Goal: Task Accomplishment & Management: Use online tool/utility

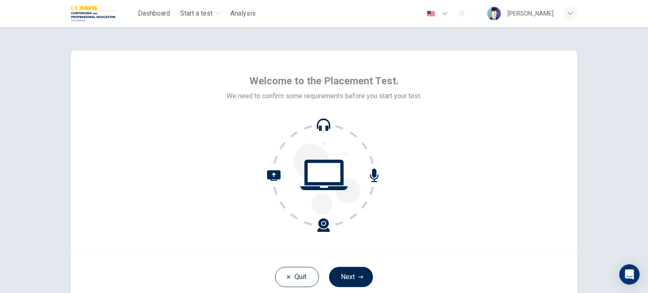
scroll to position [58, 0]
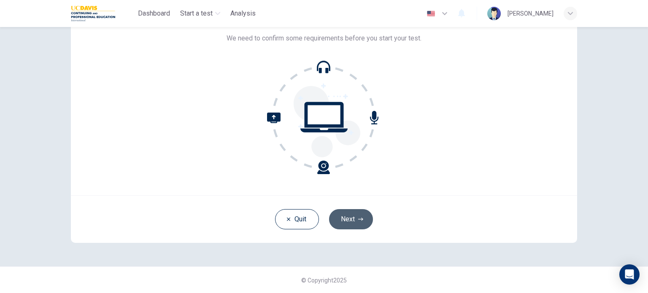
click at [353, 214] on button "Next" at bounding box center [351, 219] width 44 height 20
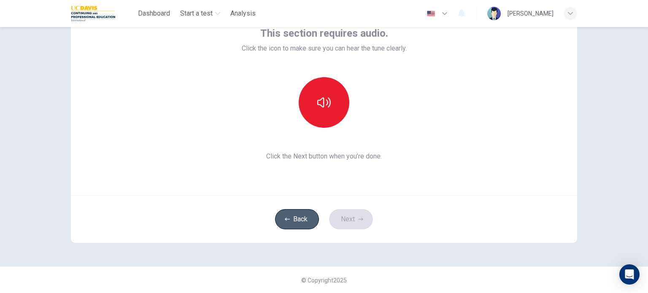
click at [288, 217] on button "Back" at bounding box center [297, 219] width 44 height 20
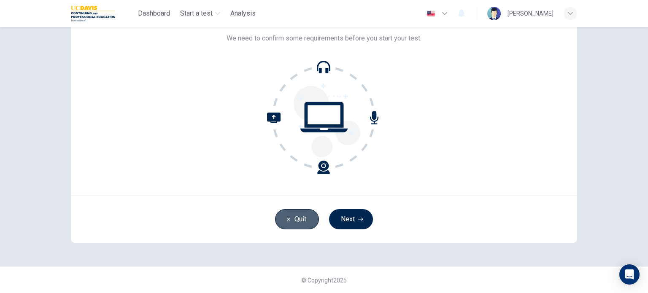
click at [294, 216] on button "Quit" at bounding box center [297, 219] width 44 height 20
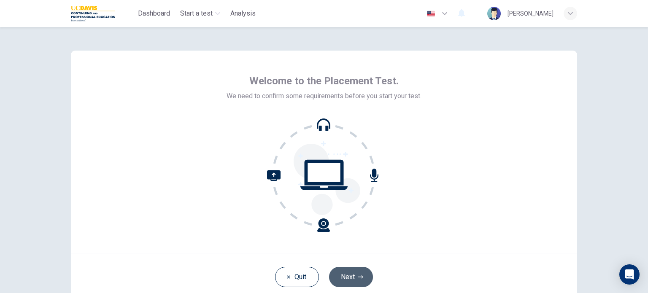
click at [341, 273] on button "Next" at bounding box center [351, 277] width 44 height 20
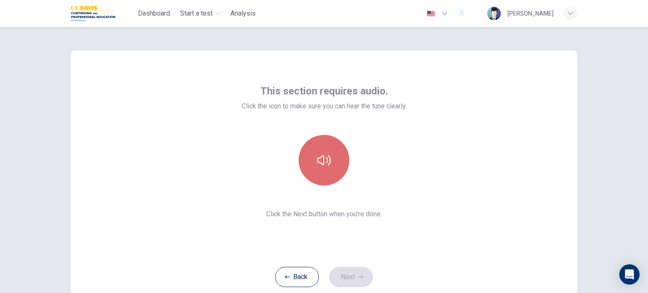
click at [327, 177] on button "button" at bounding box center [324, 160] width 51 height 51
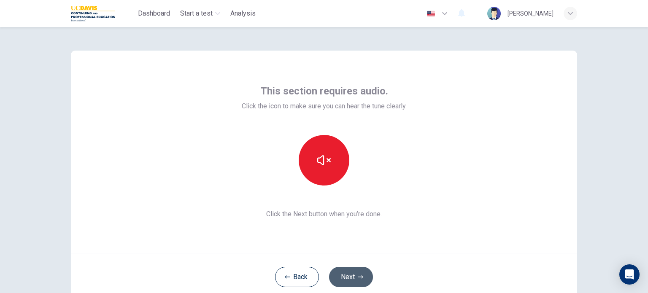
click at [355, 277] on button "Next" at bounding box center [351, 277] width 44 height 20
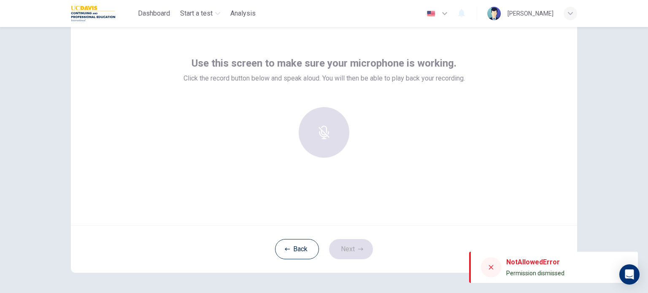
scroll to position [28, 0]
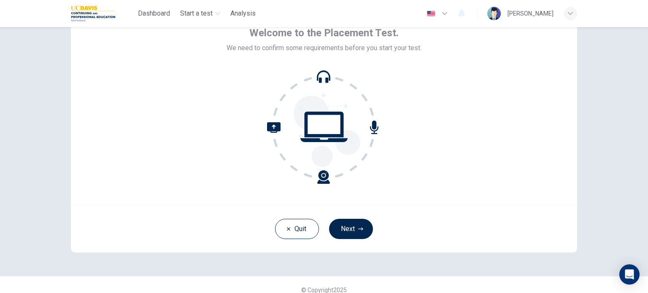
scroll to position [49, 0]
click at [355, 238] on button "Next" at bounding box center [351, 228] width 44 height 20
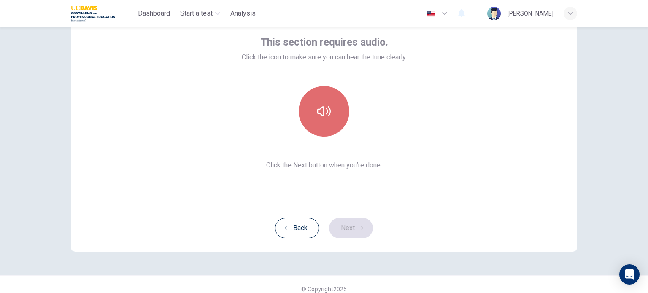
click at [328, 118] on button "button" at bounding box center [324, 111] width 51 height 51
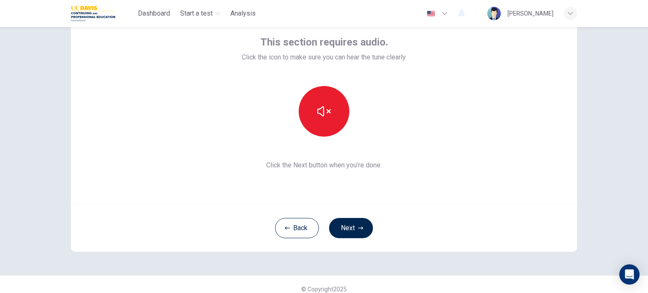
scroll to position [0, 0]
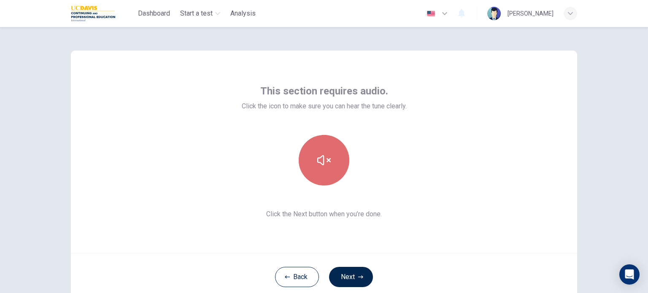
click at [321, 155] on icon "button" at bounding box center [324, 161] width 14 height 14
click at [315, 173] on button "button" at bounding box center [324, 160] width 51 height 51
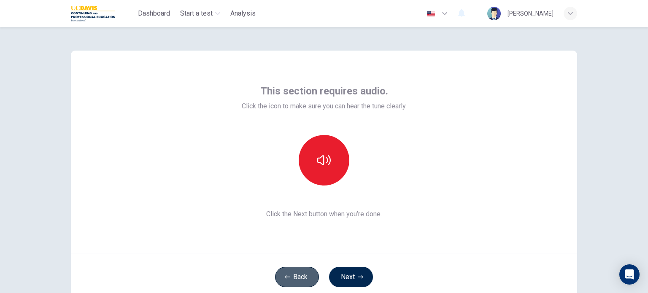
click at [300, 273] on button "Back" at bounding box center [297, 277] width 44 height 20
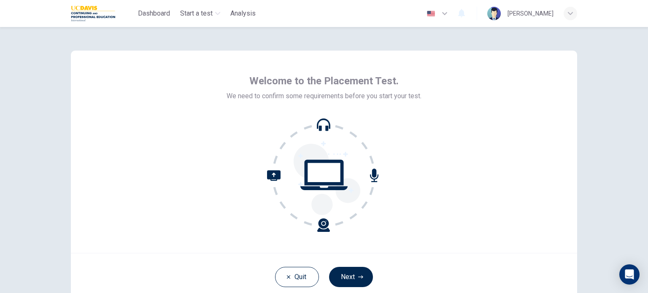
scroll to position [58, 0]
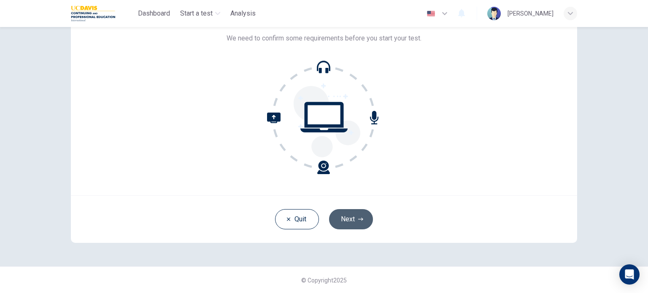
click at [352, 218] on button "Next" at bounding box center [351, 219] width 44 height 20
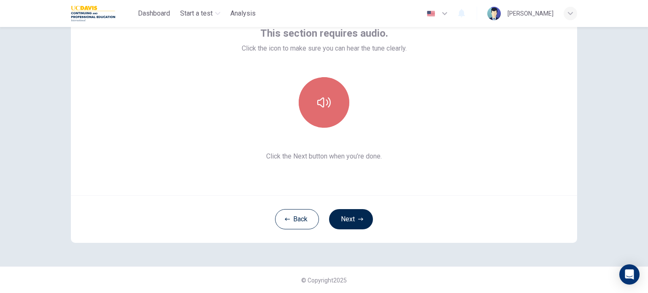
click at [319, 114] on button "button" at bounding box center [324, 102] width 51 height 51
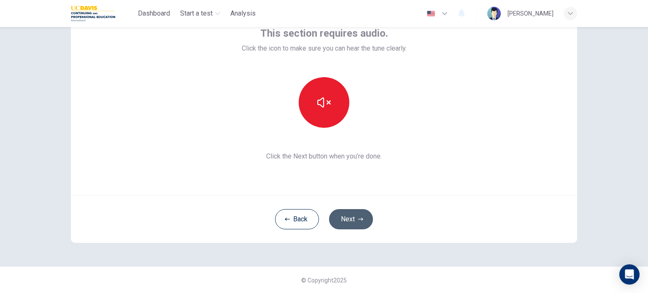
click at [346, 213] on button "Next" at bounding box center [351, 219] width 44 height 20
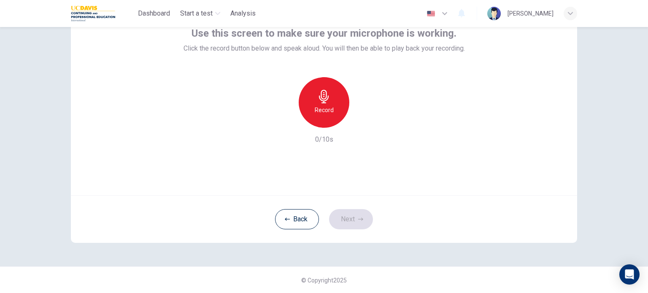
scroll to position [0, 0]
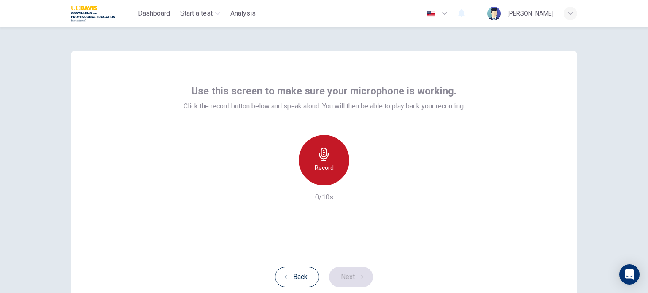
click at [326, 148] on icon "button" at bounding box center [324, 155] width 14 height 14
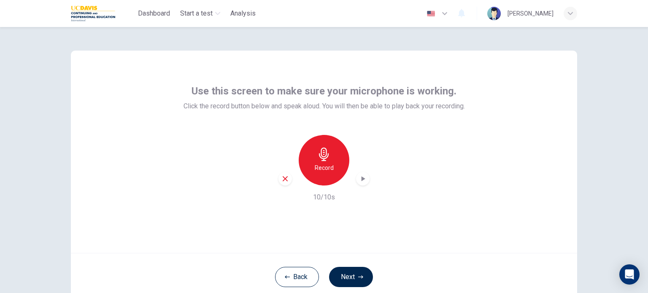
scroll to position [25, 0]
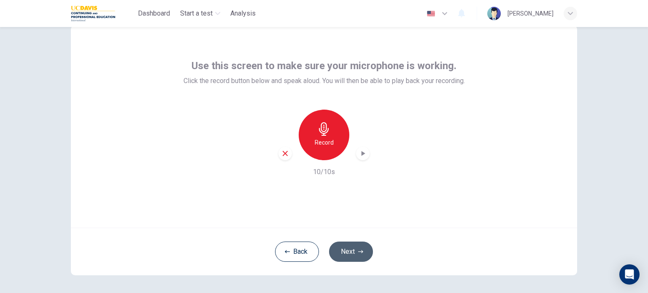
click at [349, 256] on button "Next" at bounding box center [351, 252] width 44 height 20
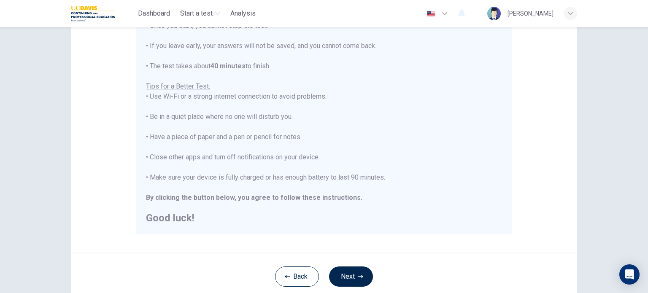
scroll to position [119, 0]
click at [358, 271] on button "Next" at bounding box center [351, 276] width 44 height 20
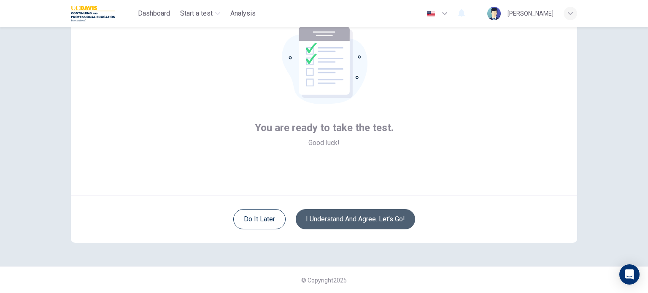
click at [346, 220] on button "I understand and agree. Let’s go!" at bounding box center [355, 219] width 119 height 20
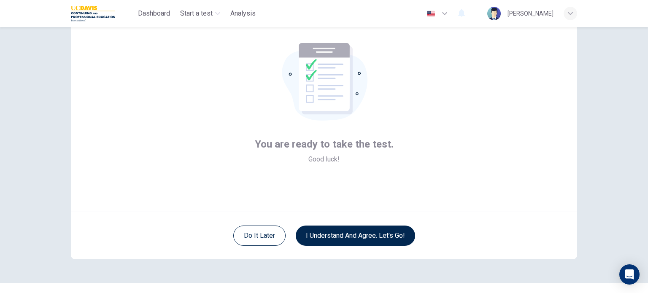
scroll to position [41, 0]
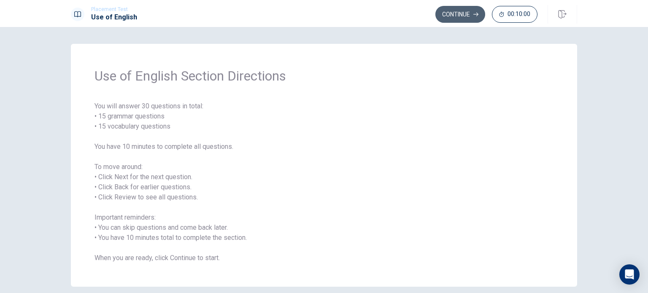
click at [453, 11] on button "Continue" at bounding box center [461, 14] width 50 height 17
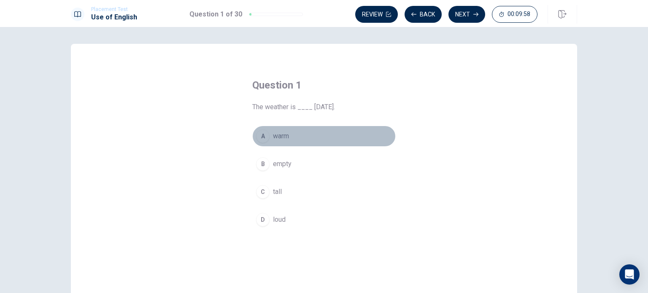
click at [260, 138] on div "A" at bounding box center [263, 137] width 14 height 14
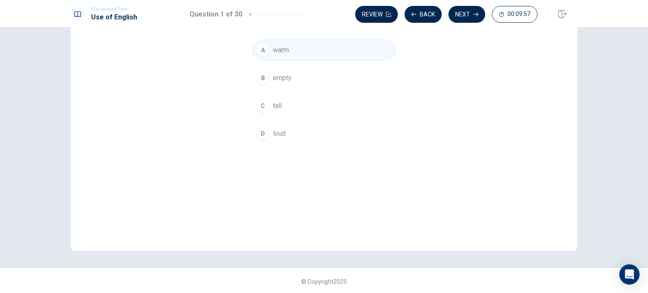
scroll to position [88, 0]
click at [469, 15] on button "Next" at bounding box center [467, 14] width 37 height 17
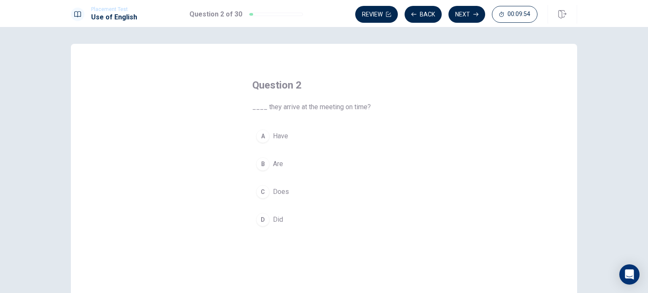
scroll to position [20, 0]
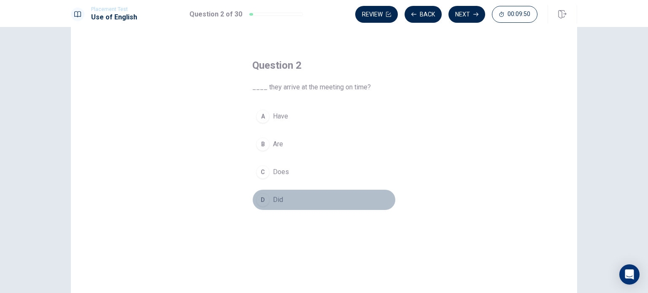
click at [258, 197] on div "D" at bounding box center [263, 200] width 14 height 14
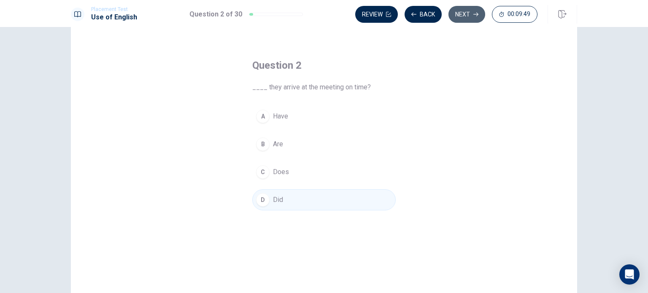
click at [458, 15] on button "Next" at bounding box center [467, 14] width 37 height 17
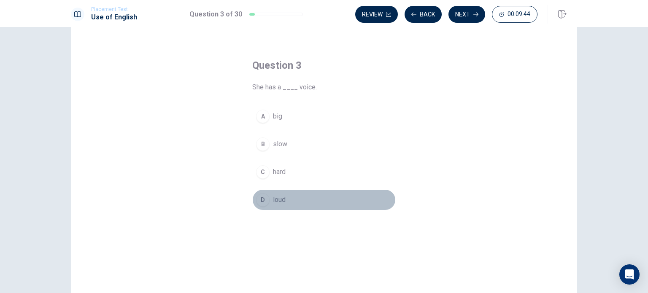
click at [257, 198] on div "D" at bounding box center [263, 200] width 14 height 14
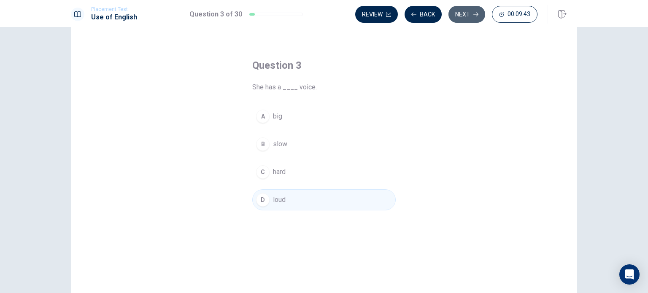
click at [469, 17] on button "Next" at bounding box center [467, 14] width 37 height 17
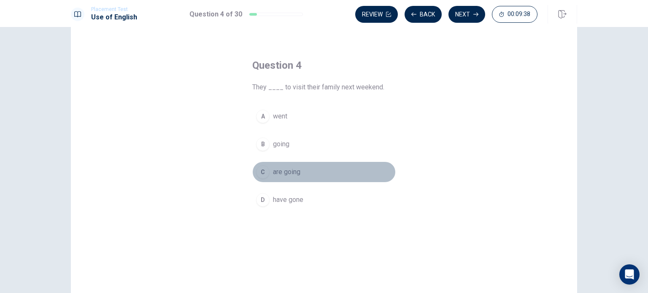
click at [258, 168] on div "C" at bounding box center [263, 172] width 14 height 14
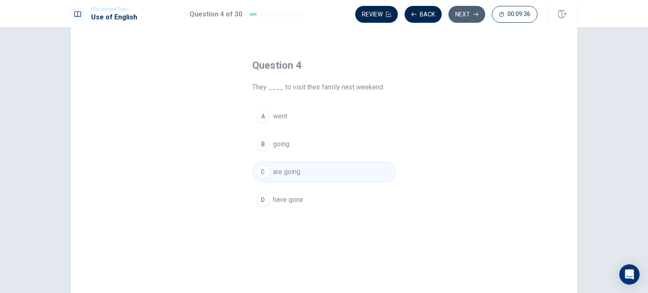
click at [472, 18] on button "Next" at bounding box center [467, 14] width 37 height 17
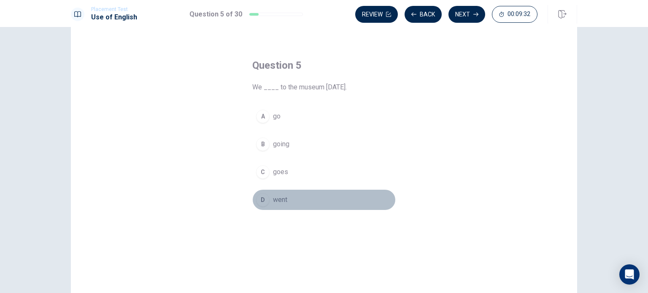
click at [259, 194] on div "D" at bounding box center [263, 200] width 14 height 14
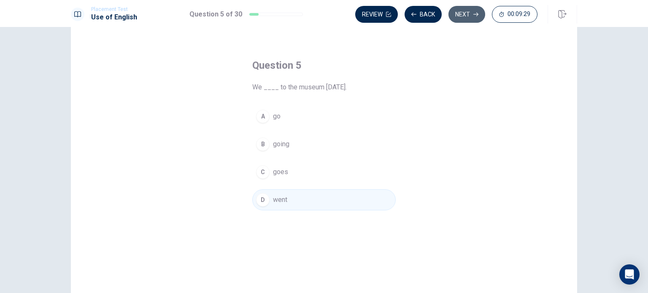
click at [466, 16] on button "Next" at bounding box center [467, 14] width 37 height 17
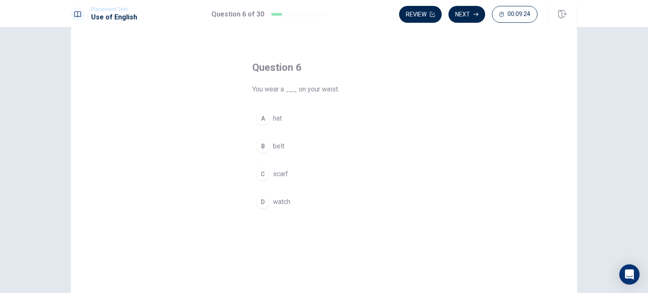
scroll to position [24, 0]
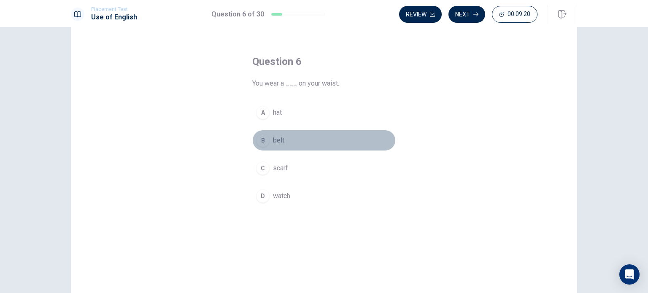
click at [260, 144] on div "B" at bounding box center [263, 141] width 14 height 14
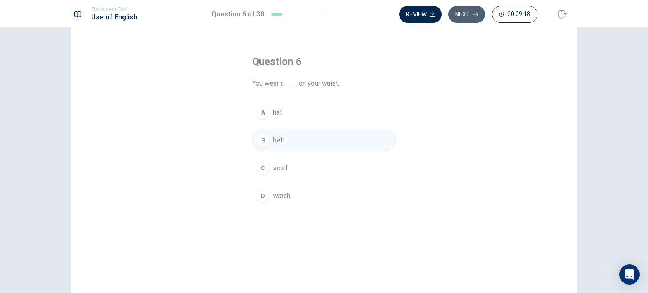
click at [474, 14] on icon "button" at bounding box center [476, 15] width 5 height 4
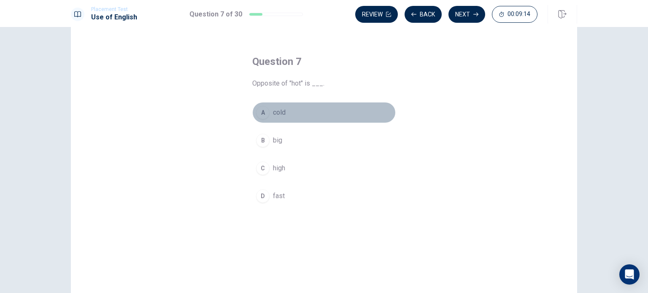
click at [264, 113] on div "A" at bounding box center [263, 113] width 14 height 14
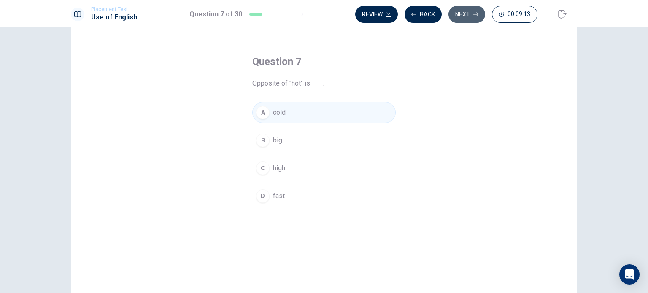
click at [464, 20] on button "Next" at bounding box center [467, 14] width 37 height 17
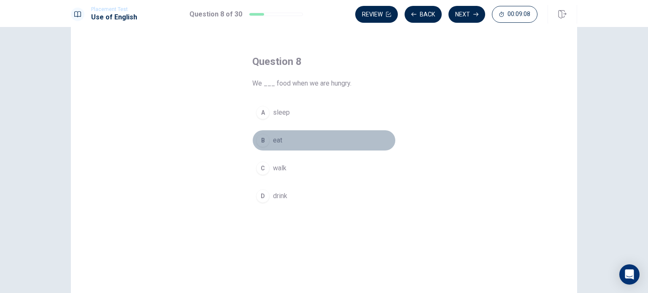
click at [263, 140] on div "B" at bounding box center [263, 141] width 14 height 14
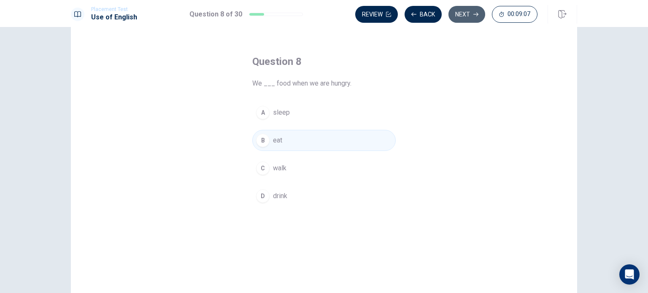
click at [467, 20] on button "Next" at bounding box center [467, 14] width 37 height 17
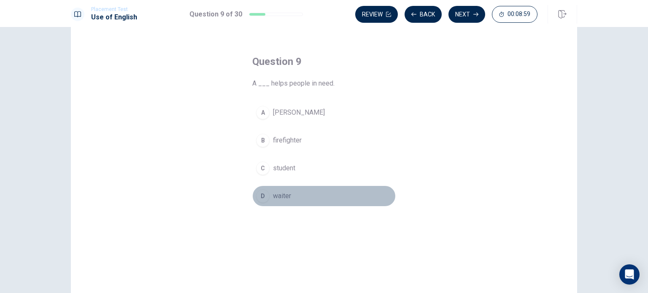
click at [260, 198] on div "D" at bounding box center [263, 197] width 14 height 14
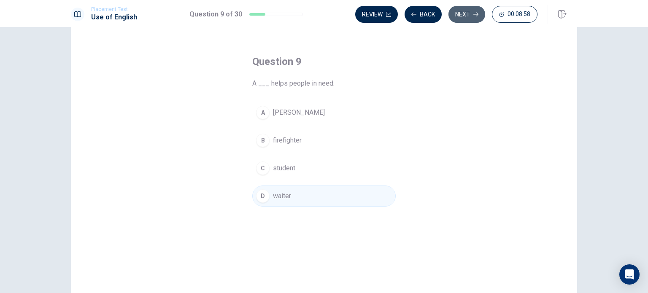
click at [459, 19] on button "Next" at bounding box center [467, 14] width 37 height 17
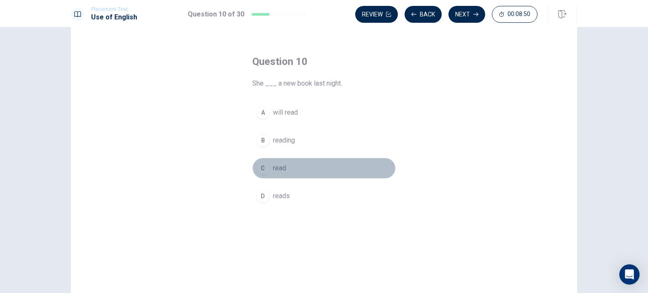
click at [261, 170] on div "C" at bounding box center [263, 169] width 14 height 14
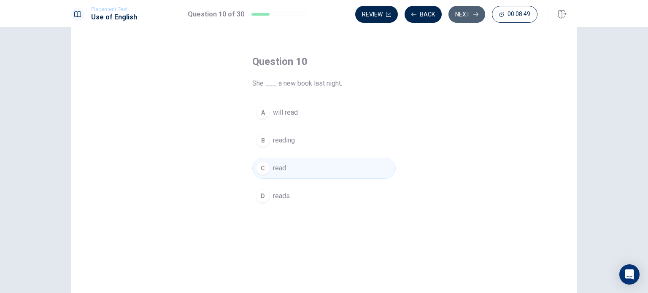
click at [472, 16] on button "Next" at bounding box center [467, 14] width 37 height 17
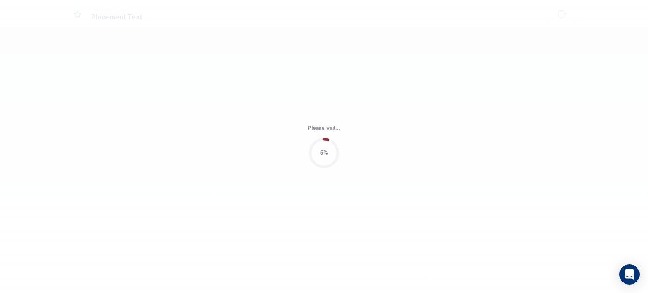
scroll to position [0, 0]
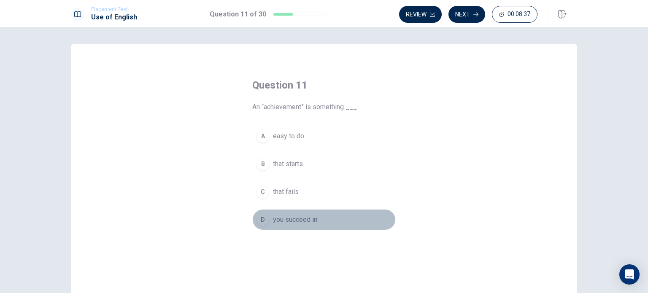
click at [260, 218] on div "D" at bounding box center [263, 220] width 14 height 14
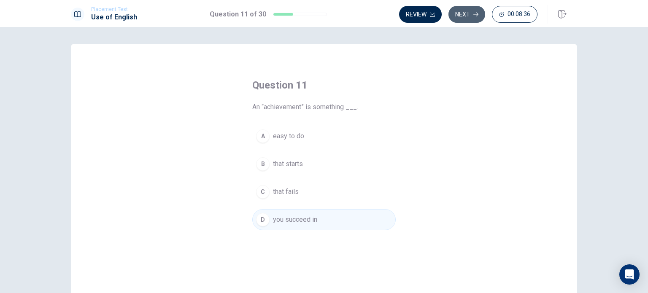
click at [461, 15] on button "Next" at bounding box center [467, 14] width 37 height 17
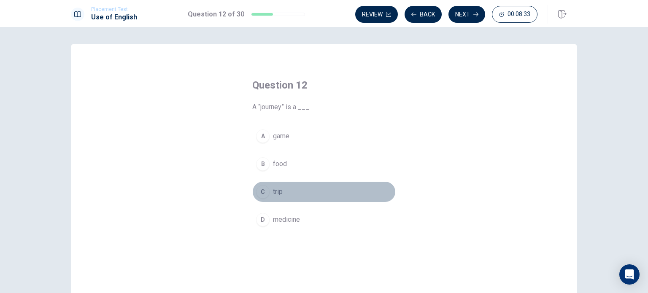
click at [258, 187] on div "C" at bounding box center [263, 192] width 14 height 14
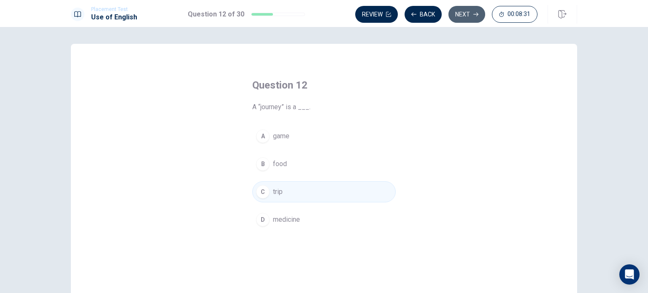
click at [464, 13] on button "Next" at bounding box center [467, 14] width 37 height 17
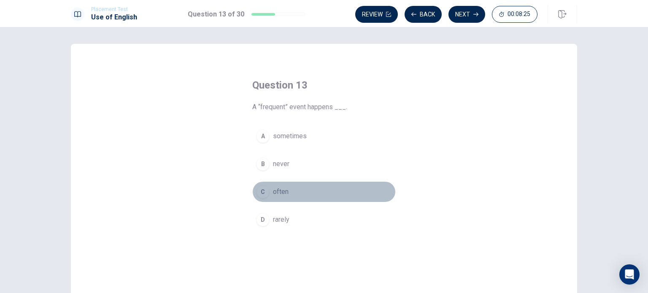
click at [260, 189] on div "C" at bounding box center [263, 192] width 14 height 14
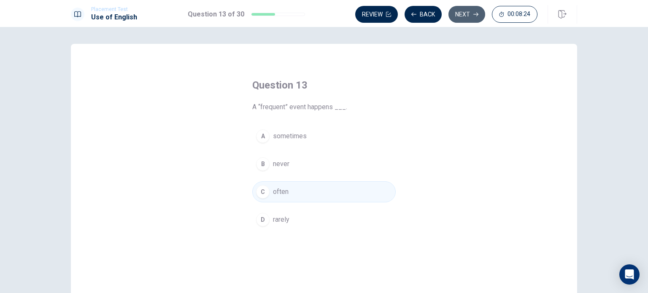
click at [469, 20] on button "Next" at bounding box center [467, 14] width 37 height 17
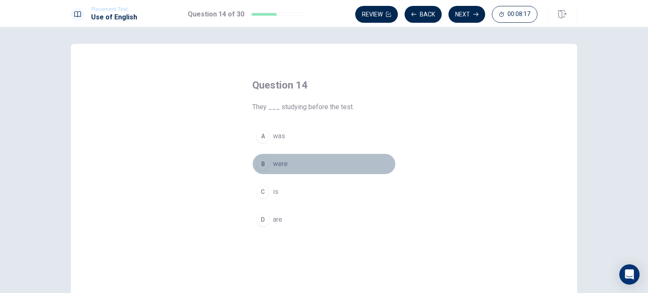
click at [256, 160] on div "B" at bounding box center [263, 164] width 14 height 14
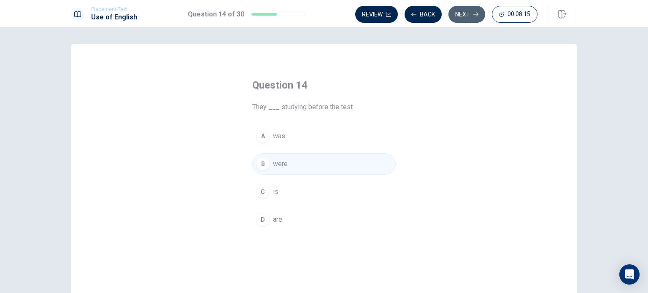
click at [466, 18] on button "Next" at bounding box center [467, 14] width 37 height 17
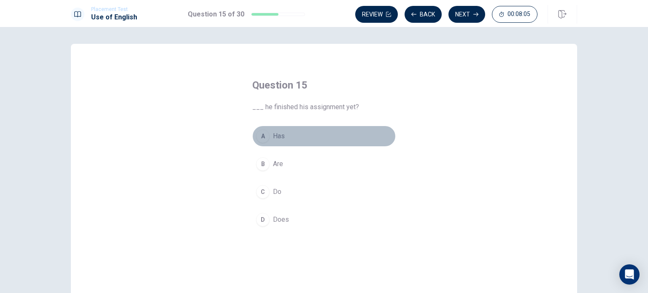
click at [258, 140] on div "A" at bounding box center [263, 137] width 14 height 14
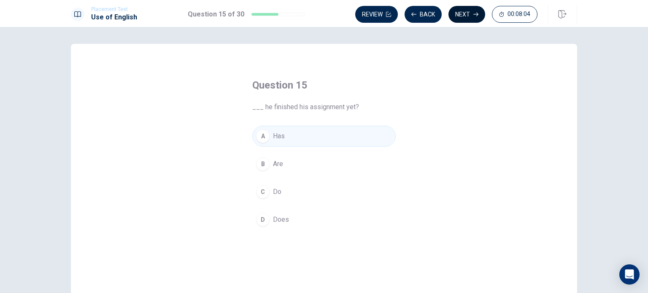
click at [465, 16] on button "Next" at bounding box center [467, 14] width 37 height 17
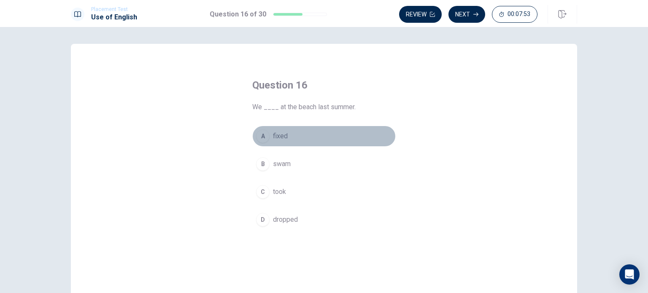
click at [260, 135] on div "A" at bounding box center [263, 137] width 14 height 14
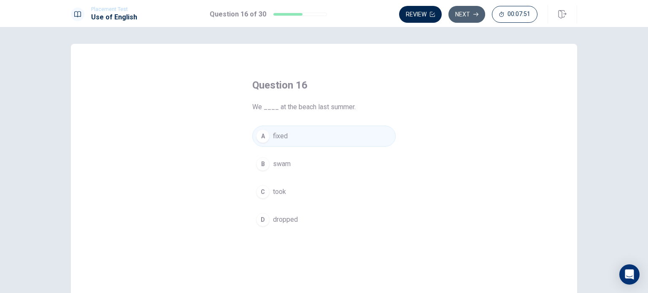
click at [472, 11] on button "Next" at bounding box center [467, 14] width 37 height 17
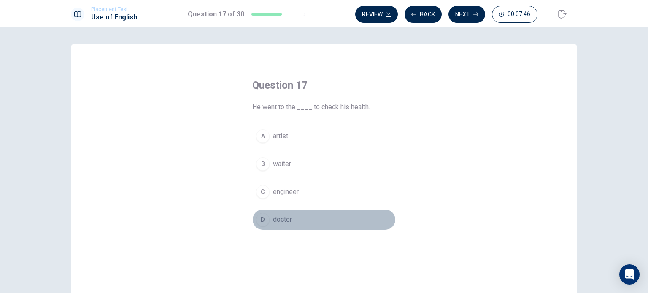
click at [260, 221] on div "D" at bounding box center [263, 220] width 14 height 14
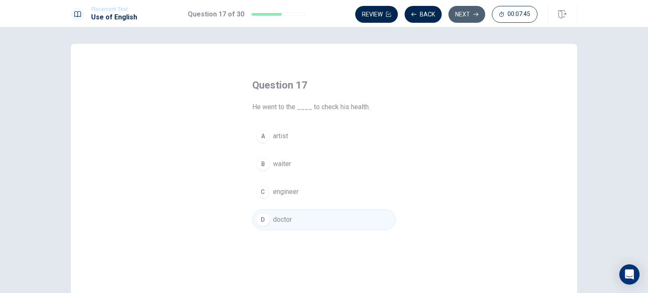
click at [469, 15] on button "Next" at bounding box center [467, 14] width 37 height 17
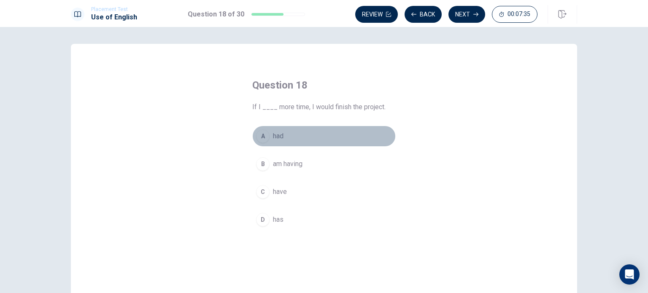
click at [262, 144] on button "A had" at bounding box center [324, 136] width 144 height 21
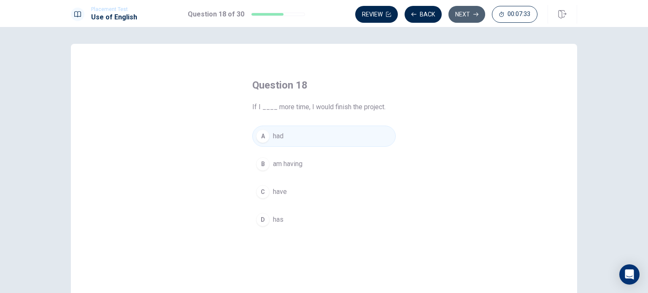
click at [467, 17] on button "Next" at bounding box center [467, 14] width 37 height 17
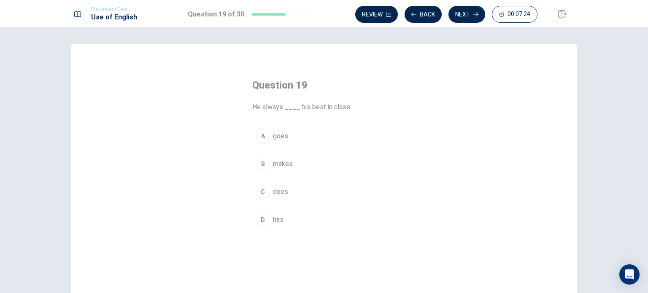
click at [258, 166] on div "B" at bounding box center [263, 164] width 14 height 14
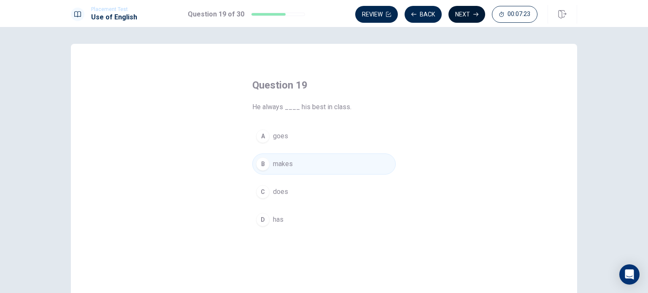
click at [461, 22] on button "Next" at bounding box center [467, 14] width 37 height 17
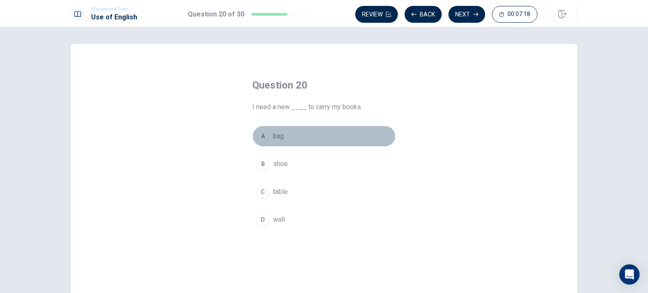
click at [258, 138] on div "A" at bounding box center [263, 137] width 14 height 14
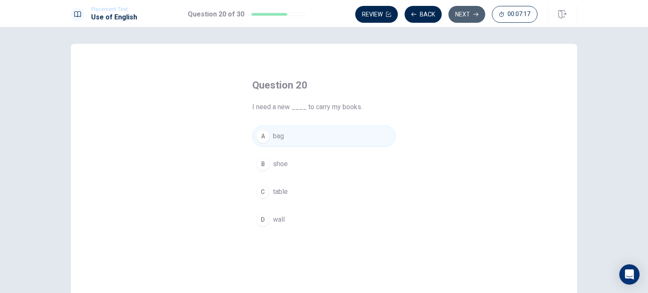
click at [473, 16] on button "Next" at bounding box center [467, 14] width 37 height 17
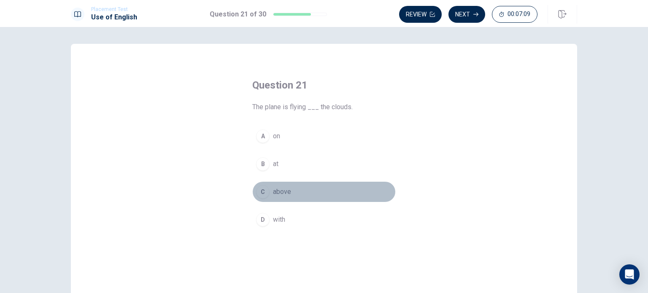
click at [258, 185] on div "C" at bounding box center [263, 192] width 14 height 14
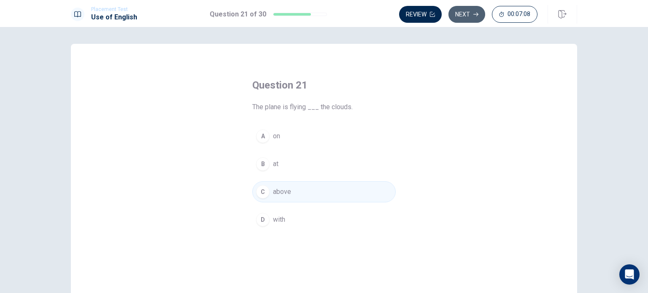
click at [469, 15] on button "Next" at bounding box center [467, 14] width 37 height 17
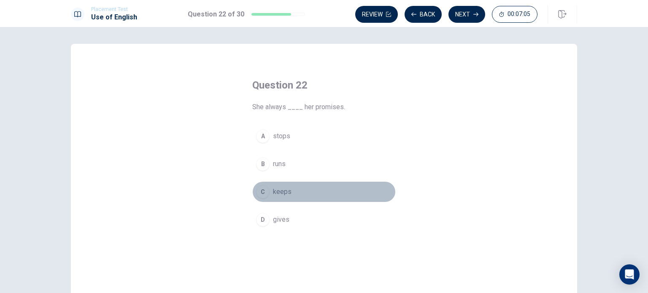
click at [259, 195] on div "C" at bounding box center [263, 192] width 14 height 14
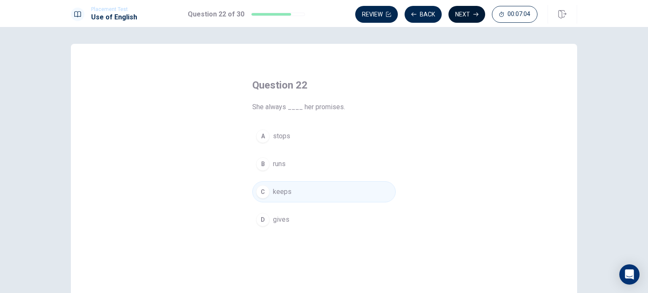
click at [472, 13] on button "Next" at bounding box center [467, 14] width 37 height 17
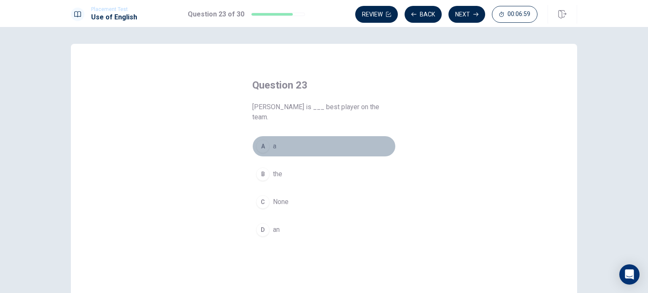
click at [256, 140] on div "A" at bounding box center [263, 147] width 14 height 14
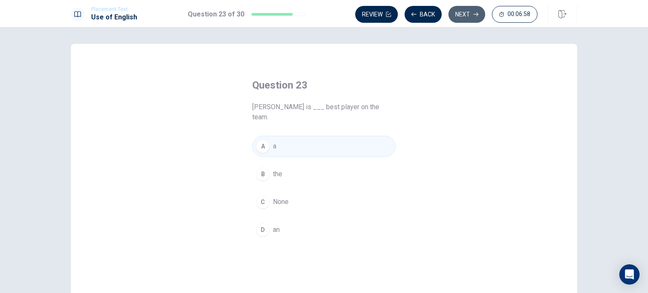
click at [470, 6] on button "Next" at bounding box center [467, 14] width 37 height 17
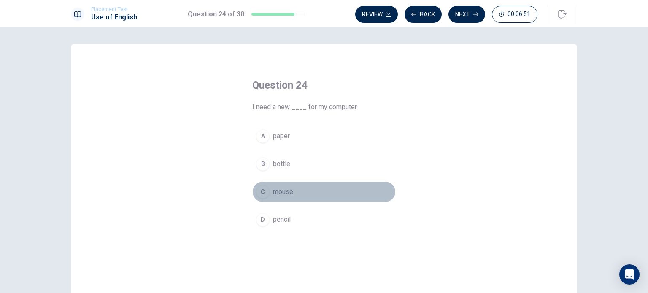
click at [265, 198] on button "C mouse" at bounding box center [324, 192] width 144 height 21
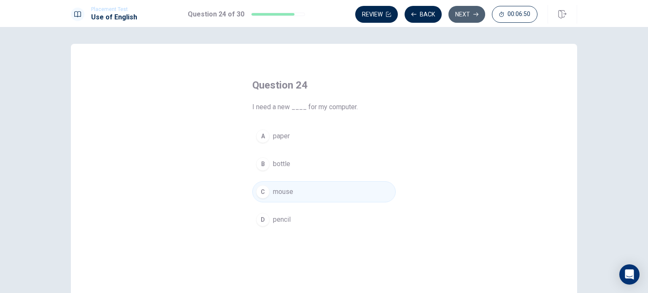
click at [475, 13] on icon "button" at bounding box center [476, 14] width 5 height 5
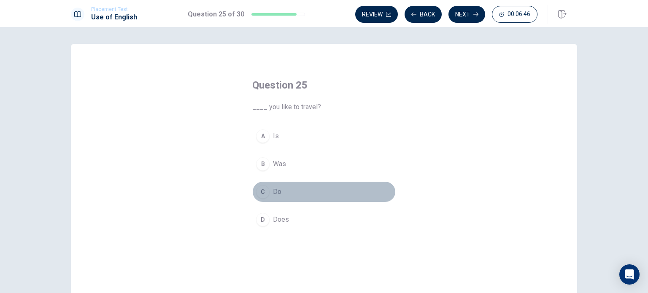
click at [259, 190] on div "C" at bounding box center [263, 192] width 14 height 14
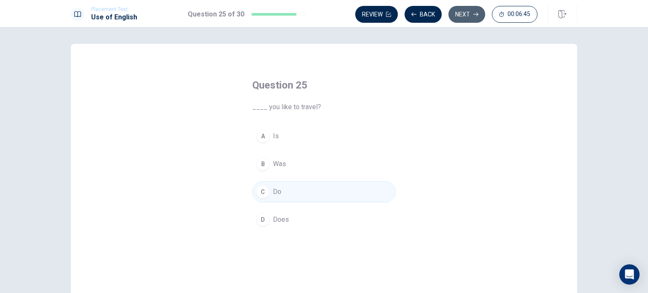
click at [463, 15] on button "Next" at bounding box center [467, 14] width 37 height 17
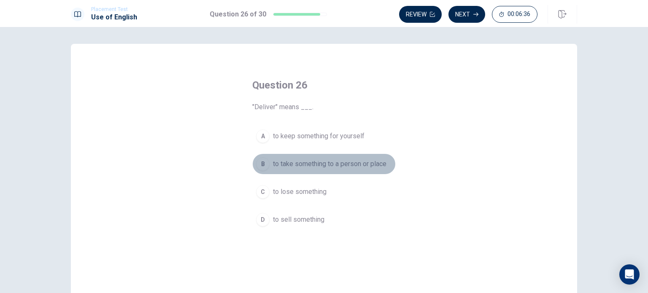
click at [260, 163] on div "B" at bounding box center [263, 164] width 14 height 14
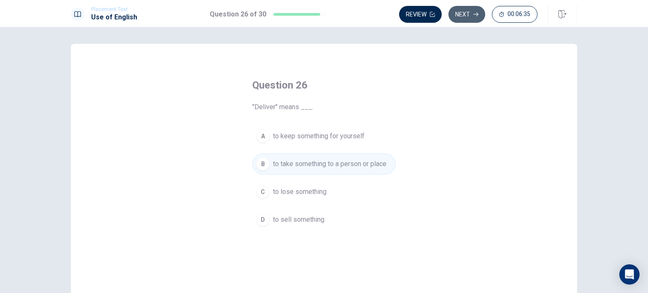
click at [456, 20] on button "Next" at bounding box center [467, 14] width 37 height 17
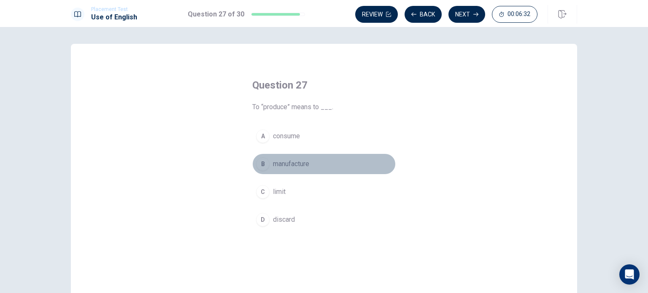
click at [263, 163] on div "B" at bounding box center [263, 164] width 14 height 14
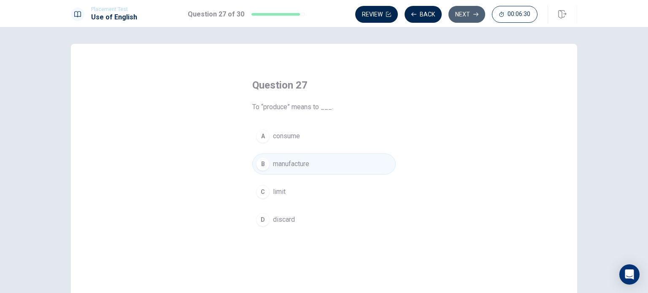
click at [458, 19] on button "Next" at bounding box center [467, 14] width 37 height 17
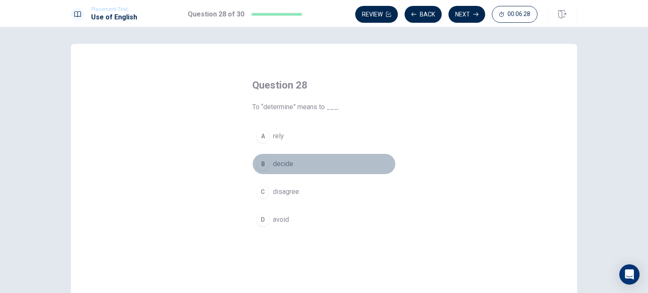
click at [262, 170] on div "B" at bounding box center [263, 164] width 14 height 14
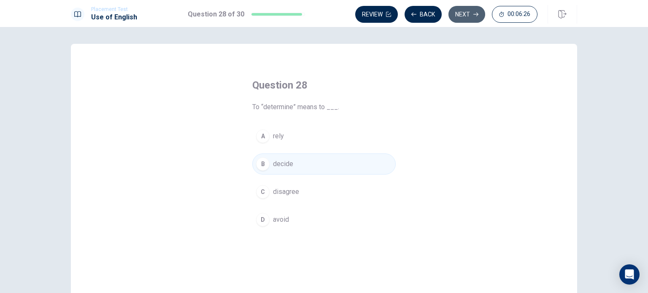
click at [469, 22] on button "Next" at bounding box center [467, 14] width 37 height 17
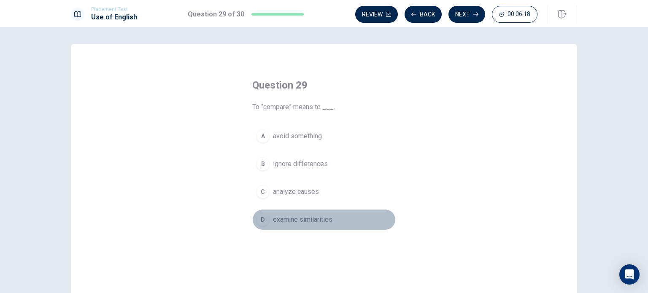
click at [262, 220] on div "D" at bounding box center [263, 220] width 14 height 14
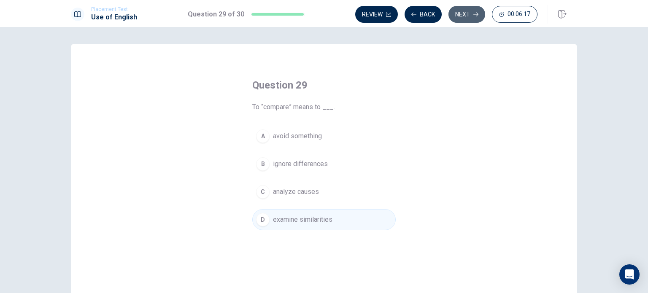
click at [482, 14] on button "Next" at bounding box center [467, 14] width 37 height 17
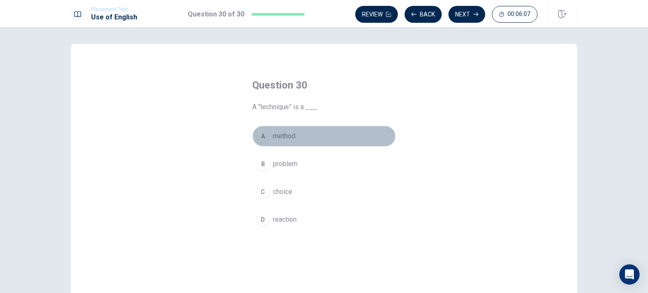
click at [260, 141] on div "A" at bounding box center [263, 137] width 14 height 14
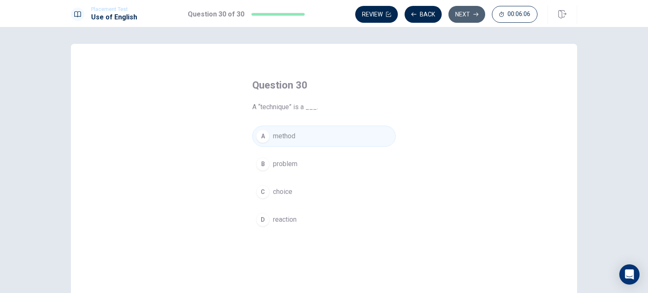
click at [472, 12] on button "Next" at bounding box center [467, 14] width 37 height 17
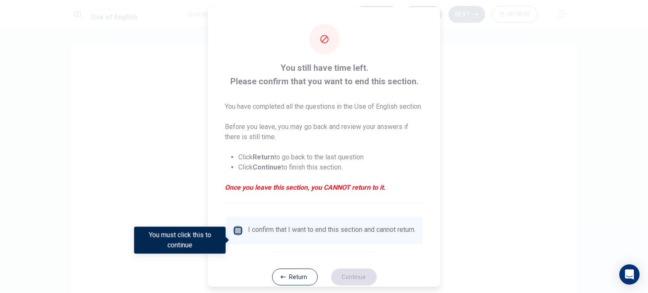
click at [235, 236] on input "You must click this to continue" at bounding box center [238, 230] width 10 height 10
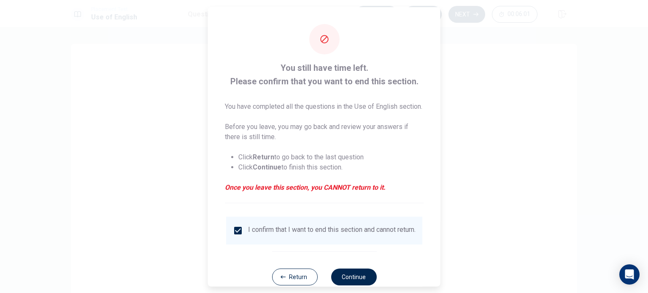
scroll to position [31, 0]
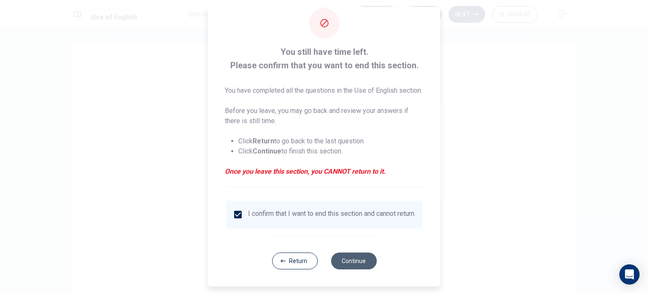
click at [359, 259] on button "Continue" at bounding box center [354, 261] width 46 height 17
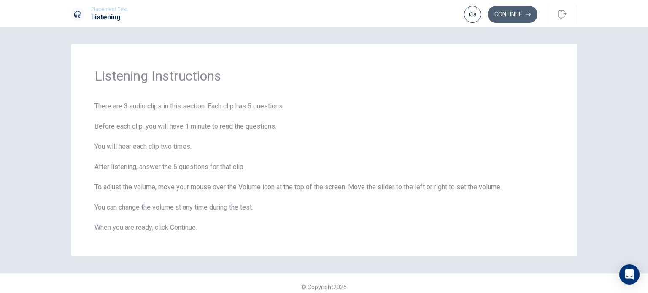
click at [525, 16] on button "Continue" at bounding box center [513, 14] width 50 height 17
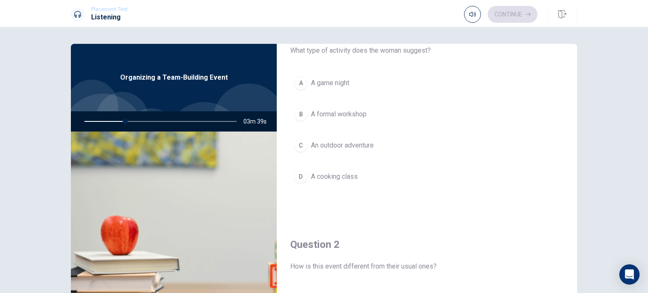
scroll to position [29, 0]
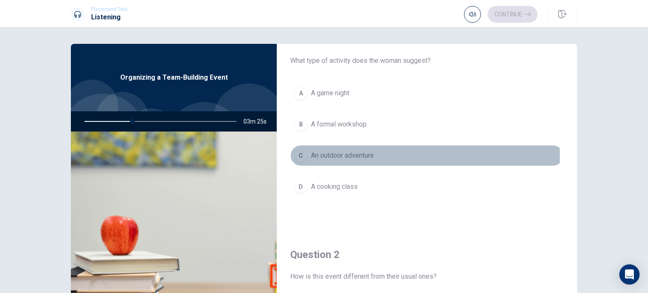
click at [296, 155] on div "C" at bounding box center [301, 156] width 14 height 14
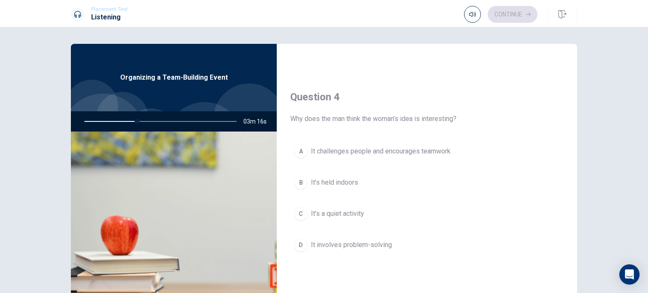
scroll to position [621, 0]
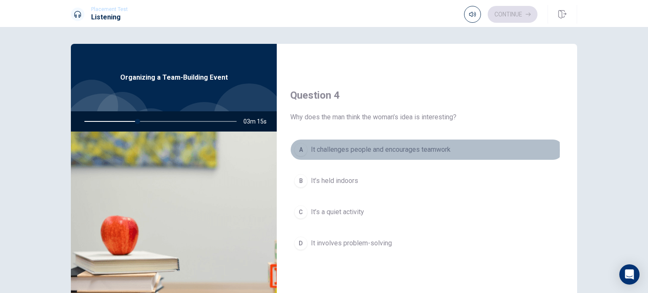
click at [299, 148] on div "A" at bounding box center [301, 150] width 14 height 14
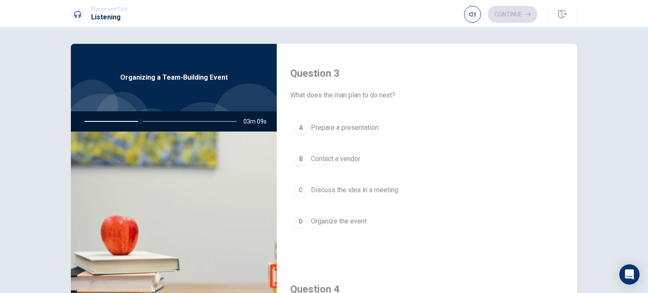
scroll to position [427, 0]
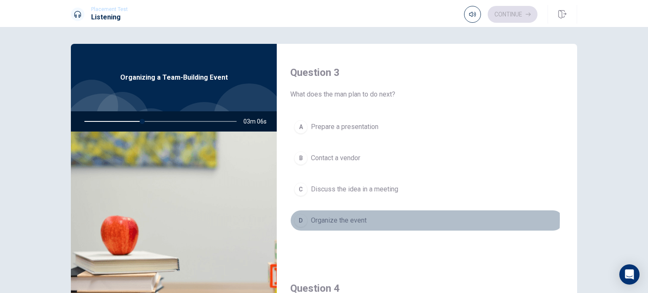
click at [296, 217] on div "D" at bounding box center [301, 221] width 14 height 14
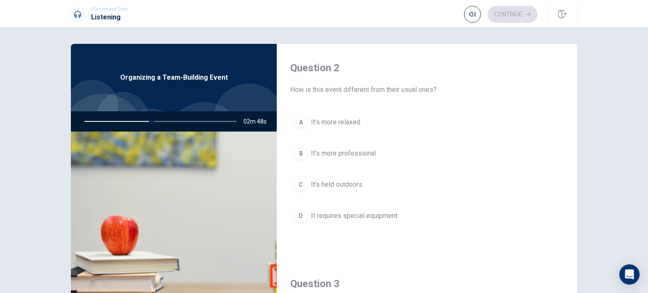
scroll to position [216, 0]
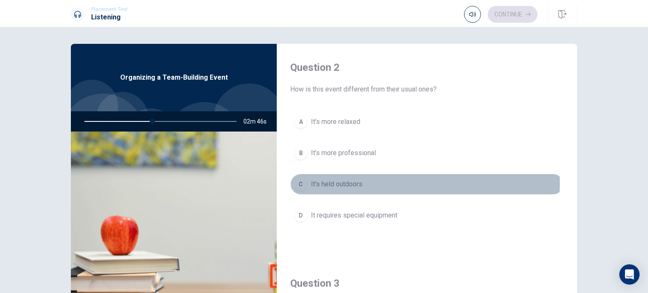
click at [299, 182] on div "C" at bounding box center [301, 185] width 14 height 14
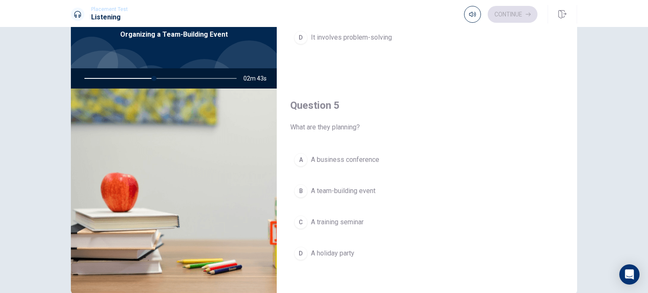
scroll to position [43, 0]
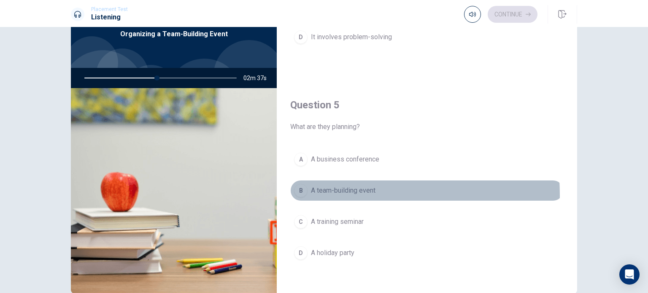
click at [296, 192] on div "B" at bounding box center [301, 191] width 14 height 14
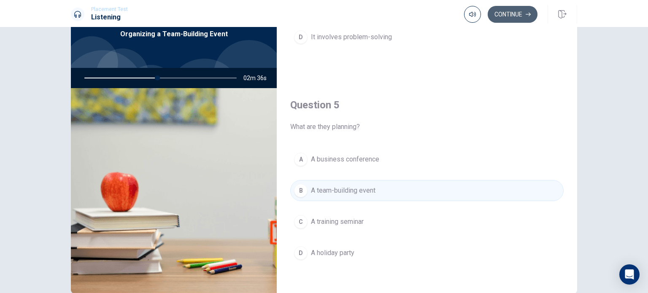
click at [517, 18] on button "Continue" at bounding box center [513, 14] width 50 height 17
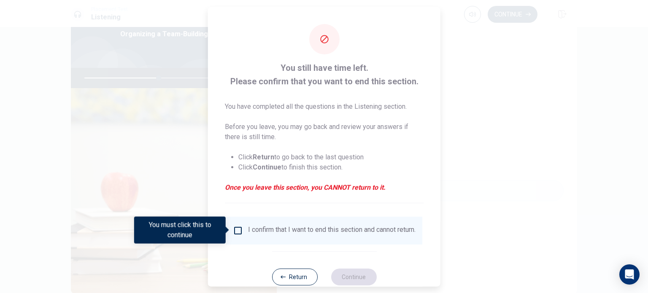
click at [236, 230] on input "You must click this to continue" at bounding box center [238, 230] width 10 height 10
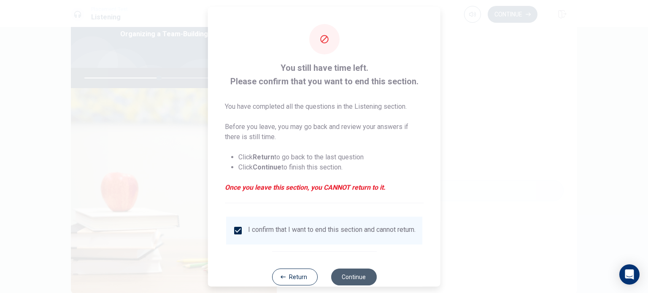
click at [344, 282] on button "Continue" at bounding box center [354, 276] width 46 height 17
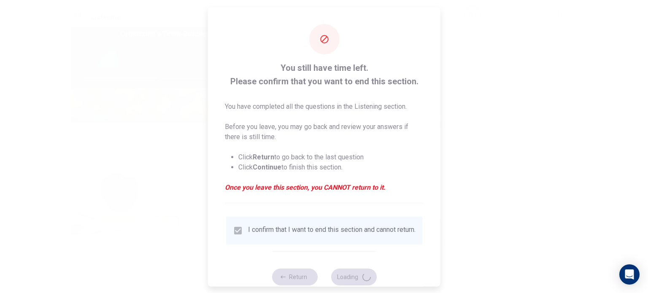
type input "50"
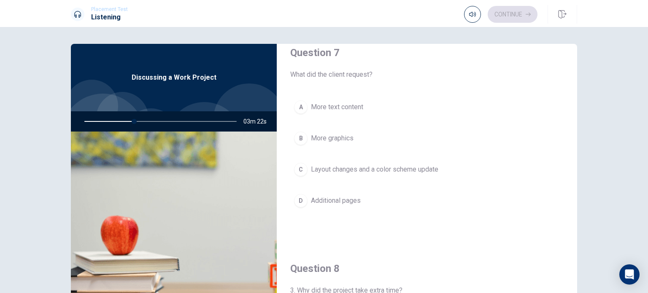
scroll to position [233, 0]
click at [297, 167] on div "C" at bounding box center [301, 168] width 14 height 14
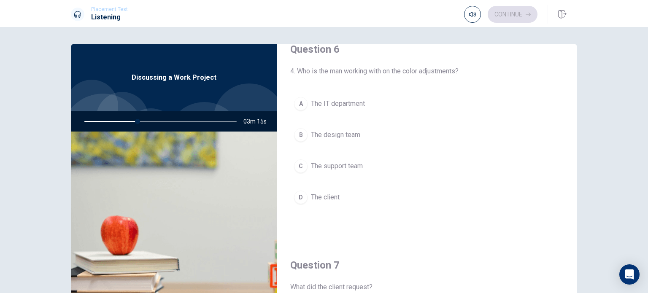
scroll to position [17, 0]
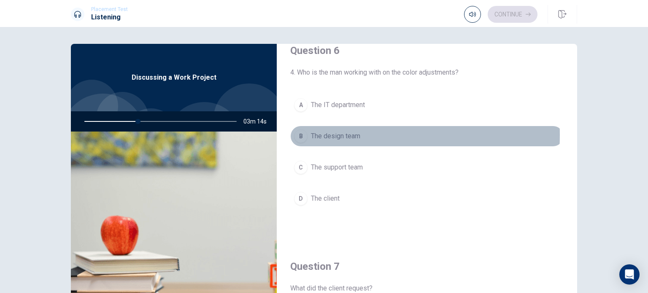
click at [299, 135] on div "B" at bounding box center [301, 137] width 14 height 14
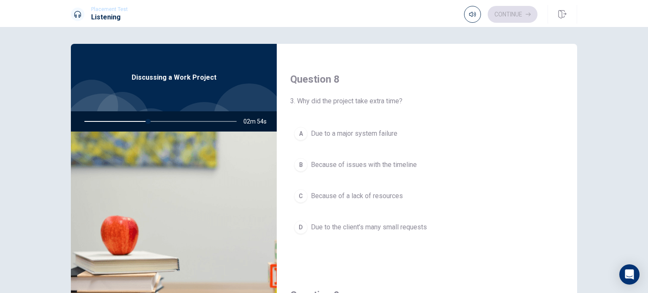
scroll to position [417, 0]
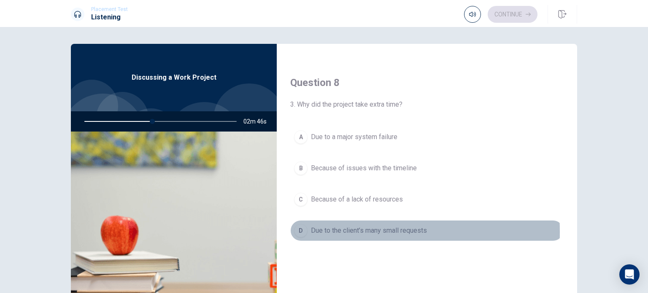
click at [297, 230] on div "D" at bounding box center [301, 231] width 14 height 14
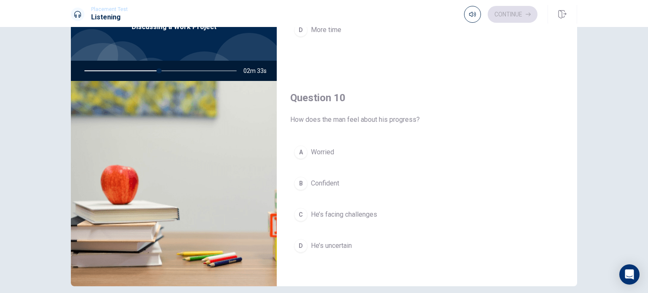
scroll to position [52, 0]
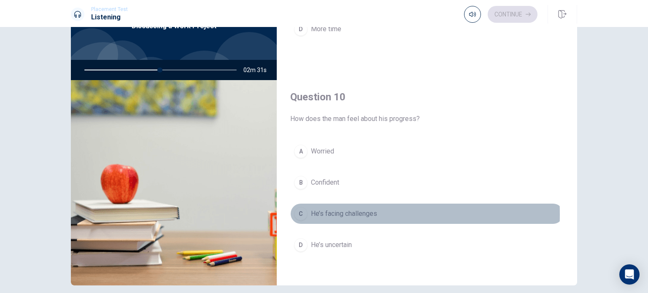
click at [300, 211] on div "C" at bounding box center [301, 214] width 14 height 14
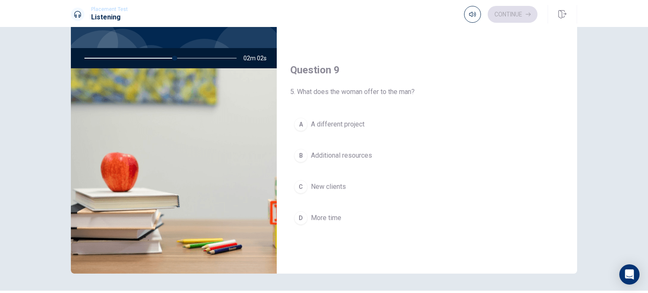
scroll to position [583, 0]
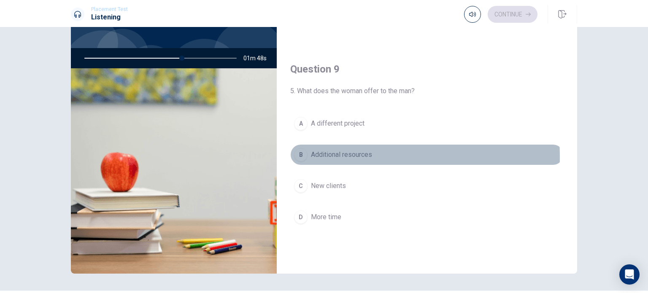
click at [298, 155] on div "B" at bounding box center [301, 155] width 14 height 14
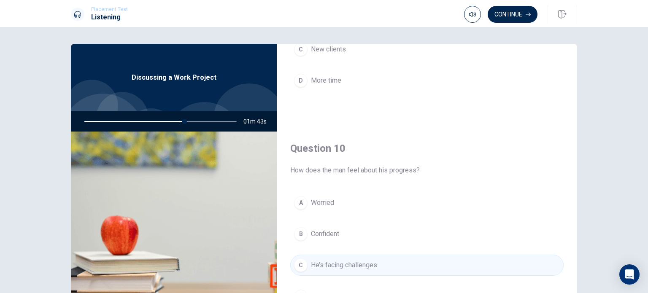
scroll to position [76, 0]
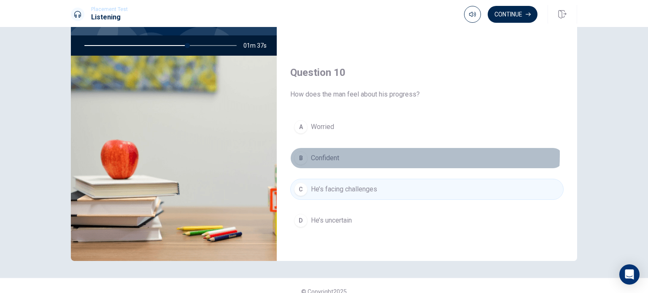
click at [360, 152] on button "B Confident" at bounding box center [427, 158] width 274 height 21
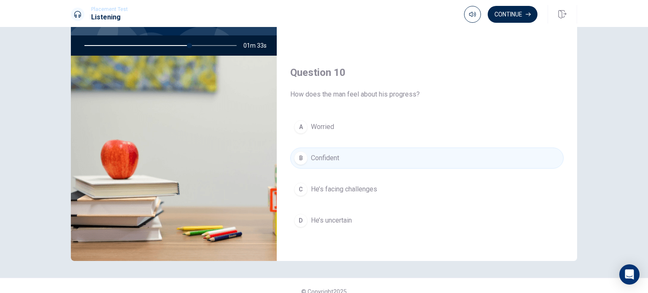
click at [407, 190] on button "C He’s facing challenges" at bounding box center [427, 189] width 274 height 21
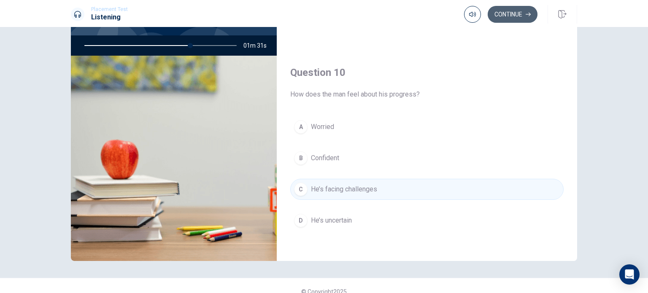
click at [513, 14] on button "Continue" at bounding box center [513, 14] width 50 height 17
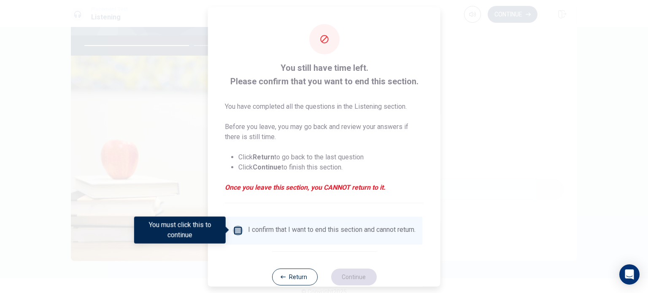
click at [236, 231] on input "You must click this to continue" at bounding box center [238, 230] width 10 height 10
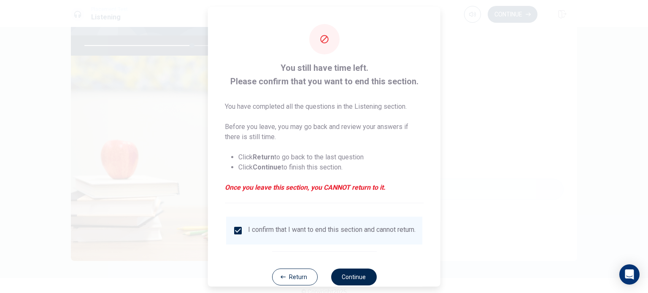
scroll to position [21, 0]
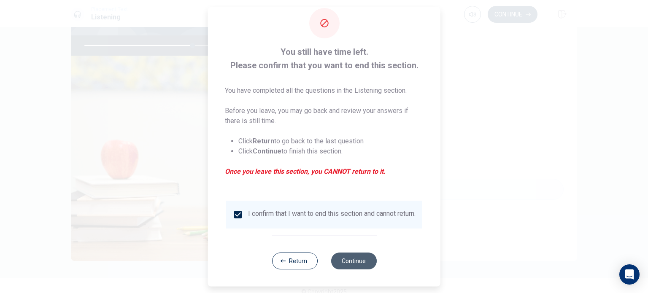
click at [345, 262] on button "Continue" at bounding box center [354, 261] width 46 height 17
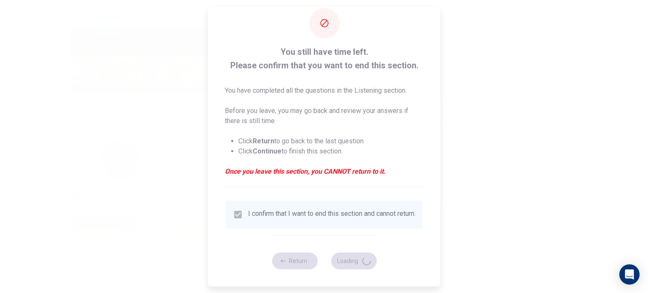
type input "72"
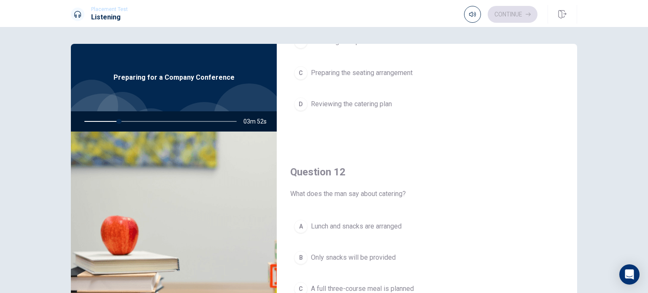
scroll to position [0, 0]
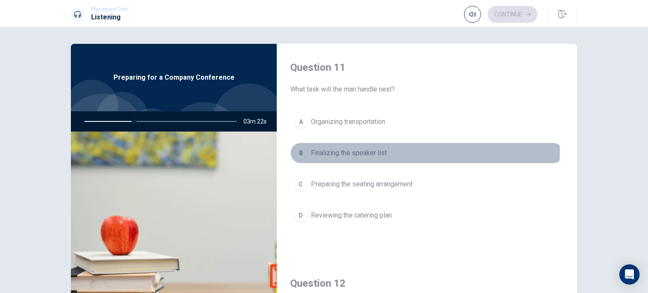
click at [295, 150] on div "B" at bounding box center [301, 153] width 14 height 14
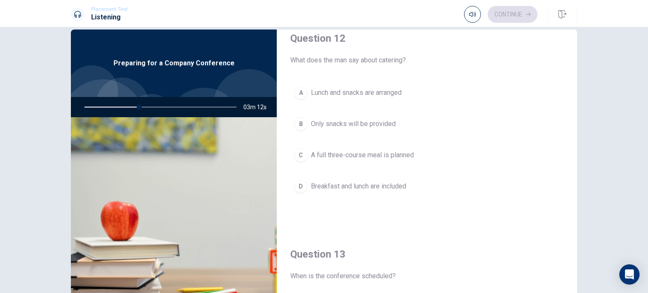
scroll to position [199, 0]
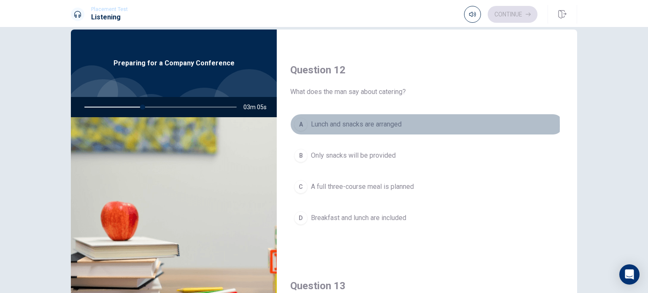
click at [294, 125] on div "A" at bounding box center [301, 125] width 14 height 14
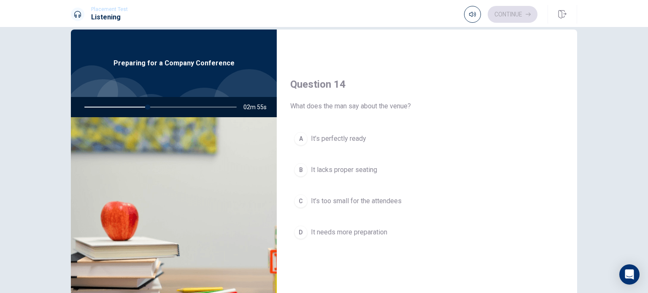
scroll to position [618, 0]
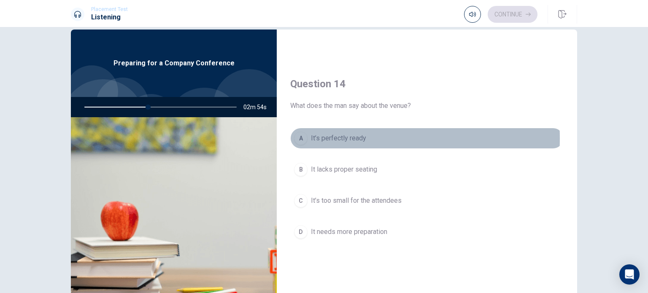
click at [301, 136] on div "A" at bounding box center [301, 139] width 14 height 14
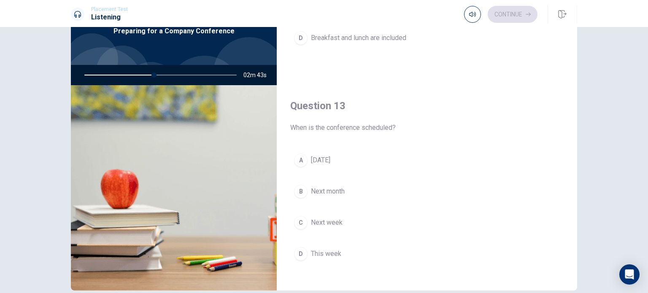
scroll to position [354, 0]
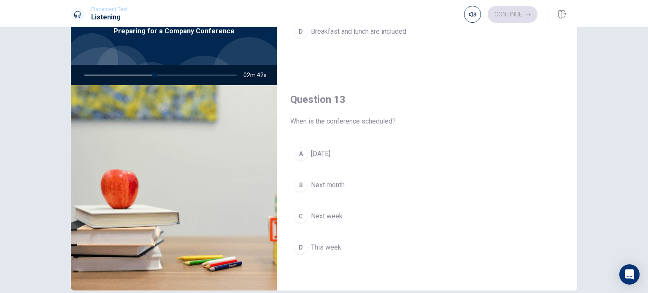
click at [296, 183] on div "B" at bounding box center [301, 186] width 14 height 14
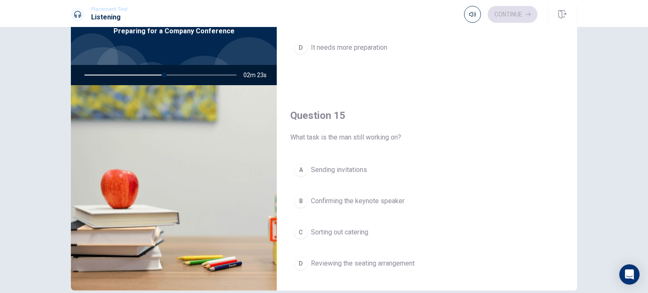
scroll to position [784, 0]
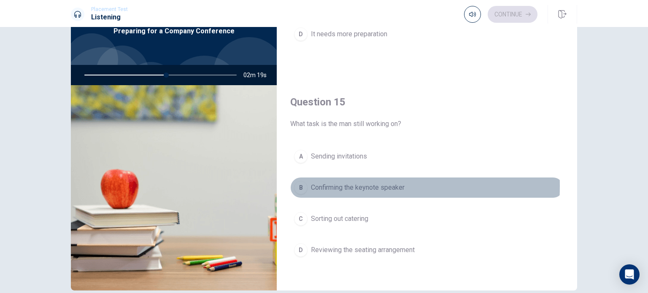
click at [296, 183] on div "B" at bounding box center [301, 188] width 14 height 14
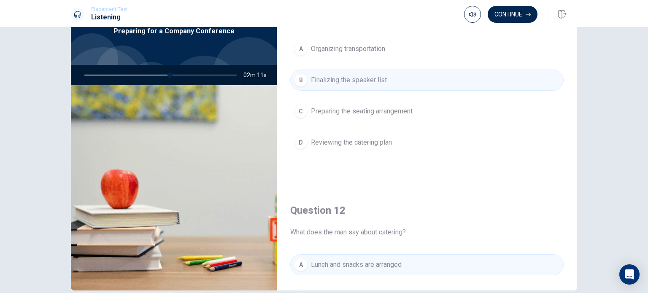
scroll to position [0, 0]
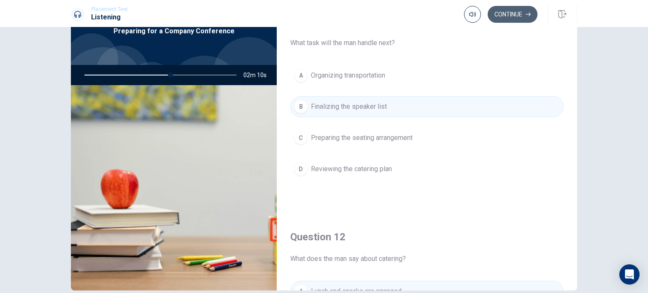
click at [505, 17] on button "Continue" at bounding box center [513, 14] width 50 height 17
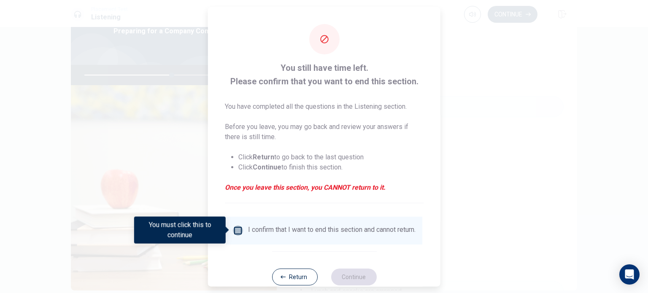
click at [236, 230] on input "You must click this to continue" at bounding box center [238, 230] width 10 height 10
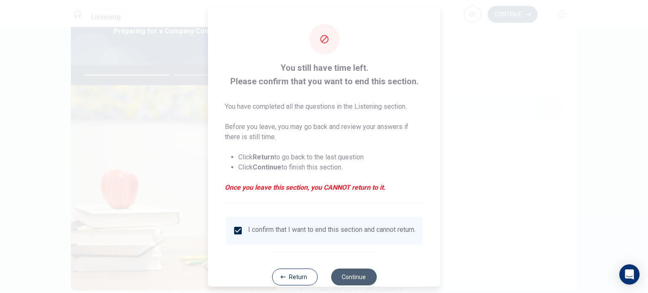
click at [346, 278] on button "Continue" at bounding box center [354, 276] width 46 height 17
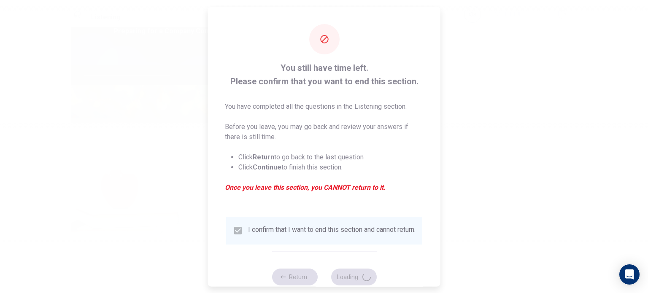
type input "58"
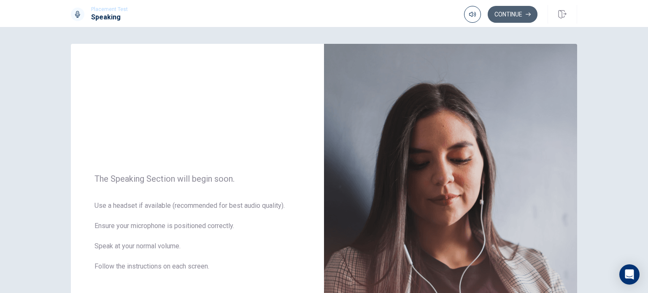
click at [515, 20] on button "Continue" at bounding box center [513, 14] width 50 height 17
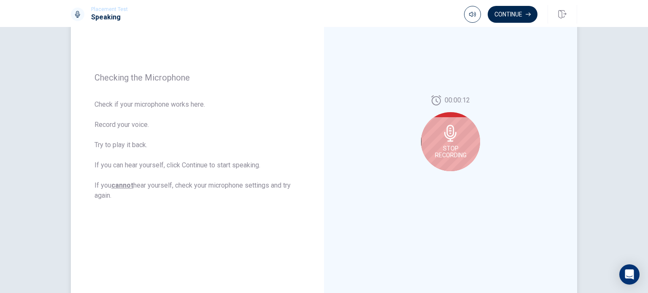
scroll to position [90, 0]
click at [446, 150] on span "Stop Recording" at bounding box center [451, 153] width 32 height 14
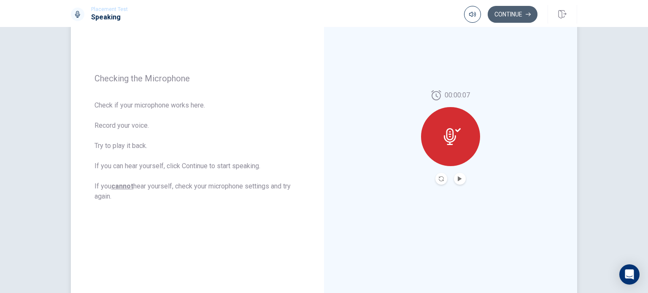
click at [518, 17] on button "Continue" at bounding box center [513, 14] width 50 height 17
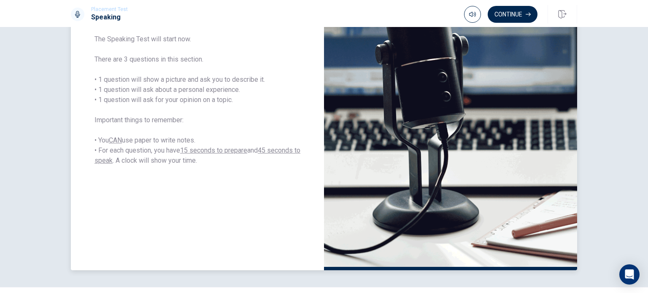
scroll to position [142, 0]
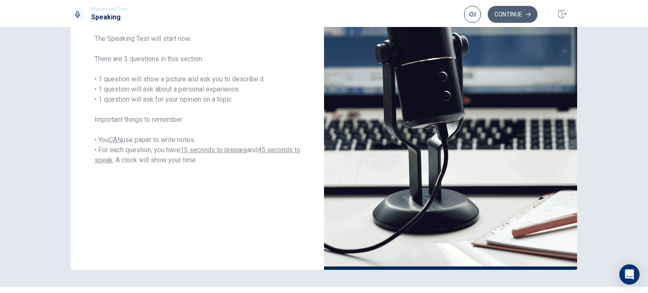
click at [502, 15] on button "Continue" at bounding box center [513, 14] width 50 height 17
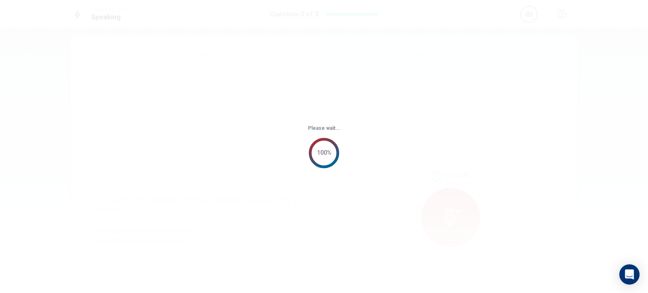
scroll to position [0, 0]
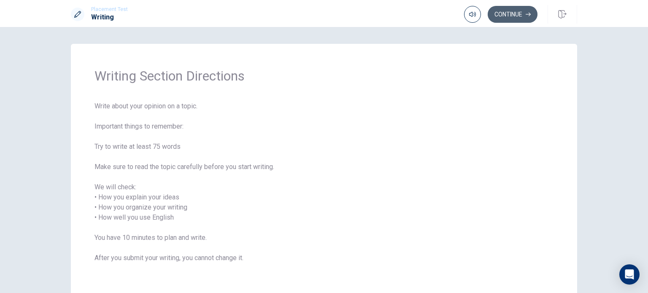
click at [500, 10] on button "Continue" at bounding box center [513, 14] width 50 height 17
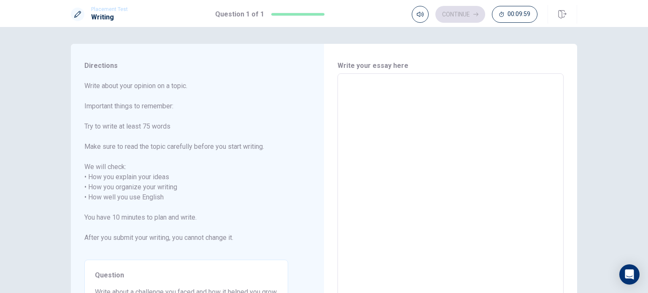
click at [396, 103] on textarea at bounding box center [451, 193] width 214 height 224
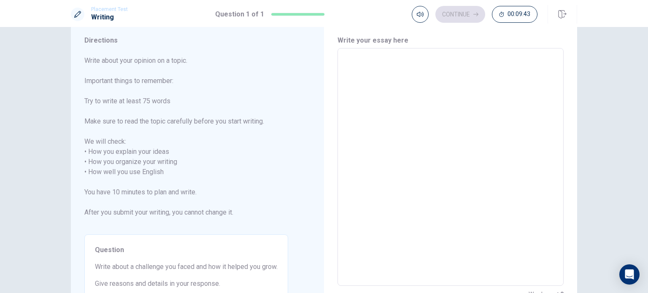
scroll to position [25, 0]
click at [388, 95] on textarea at bounding box center [451, 168] width 214 height 224
type textarea "W"
type textarea "x"
type textarea "Wh"
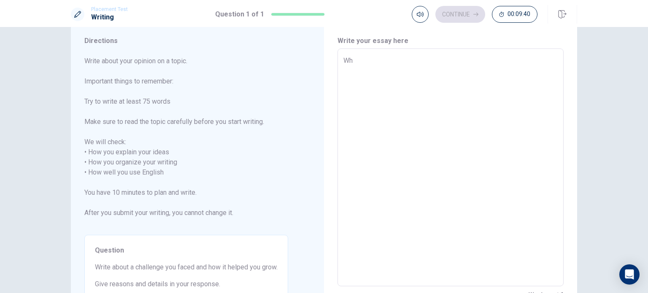
type textarea "x"
type textarea "Whe"
type textarea "x"
type textarea "When"
type textarea "x"
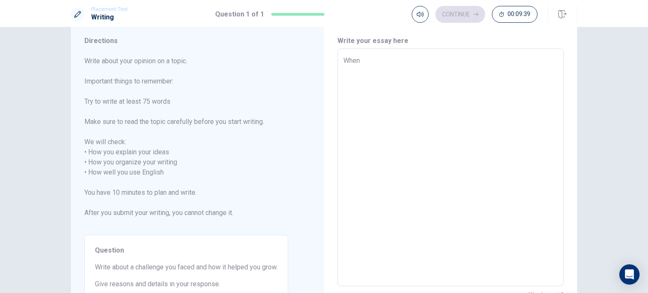
type textarea "When"
type textarea "x"
type textarea "When I"
type textarea "x"
type textarea "When I"
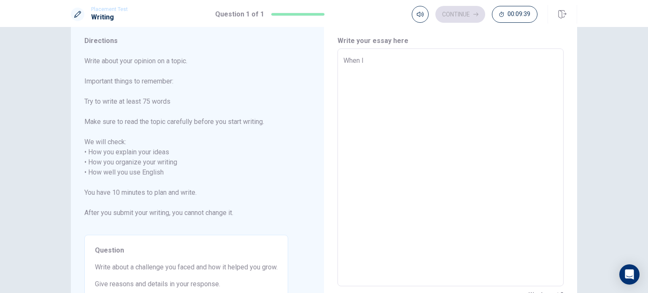
type textarea "x"
type textarea "When I w"
type textarea "x"
type textarea "When I wa"
type textarea "x"
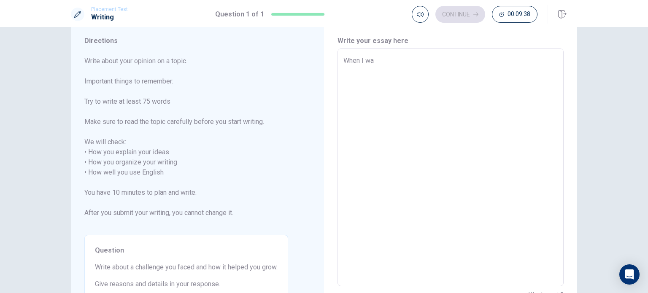
type textarea "When I was"
type textarea "x"
type textarea "When I was"
type textarea "x"
type textarea "When I was a"
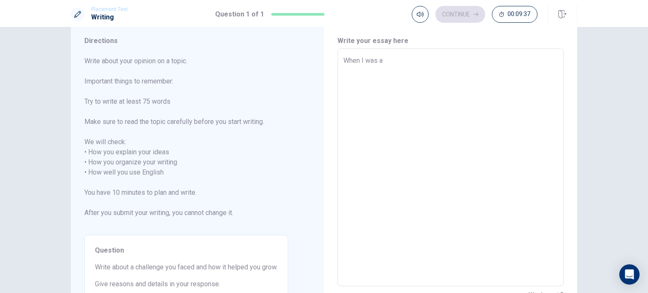
type textarea "x"
type textarea "When I was a"
type textarea "x"
type textarea "When I was a b"
type textarea "x"
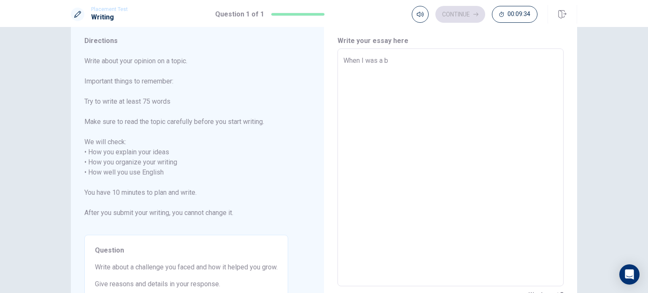
type textarea "When I was a ba"
type textarea "x"
type textarea "When I was a bac"
type textarea "x"
type textarea "When I was a bach"
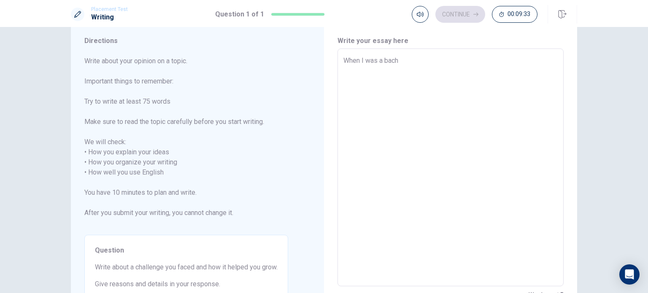
type textarea "x"
type textarea "When I was a bache"
type textarea "x"
type textarea "When I was a bacher"
type textarea "x"
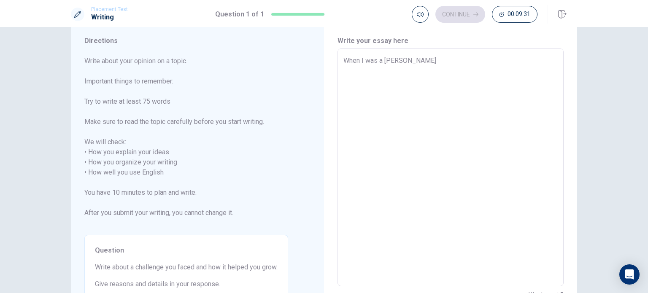
type textarea "When I was a bacher"
type textarea "x"
type textarea "When I was a bacher s"
type textarea "x"
type textarea "When I was a bacher st"
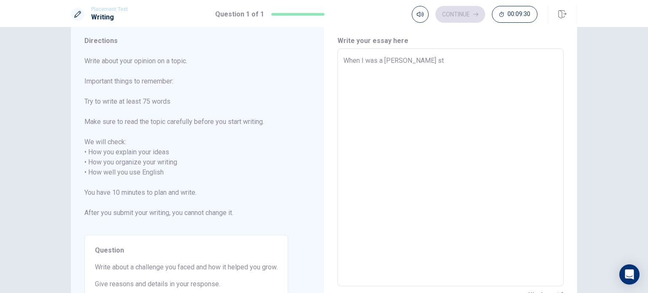
type textarea "x"
type textarea "When I was a bacher stu"
type textarea "x"
type textarea "When I was a bacher st"
type textarea "x"
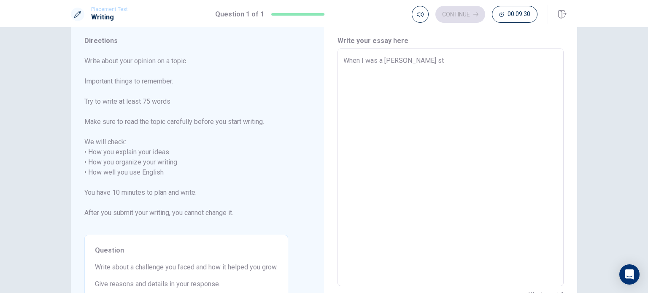
type textarea "When I was a bacher s"
type textarea "x"
type textarea "When I was a bacher"
type textarea "x"
type textarea "When I was a bacher"
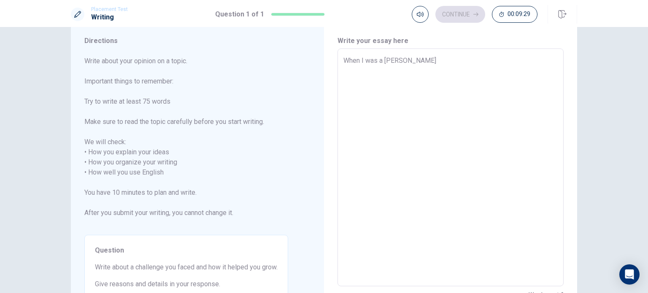
type textarea "x"
type textarea "When I was a bache"
type textarea "x"
type textarea "When I was a bach"
type textarea "x"
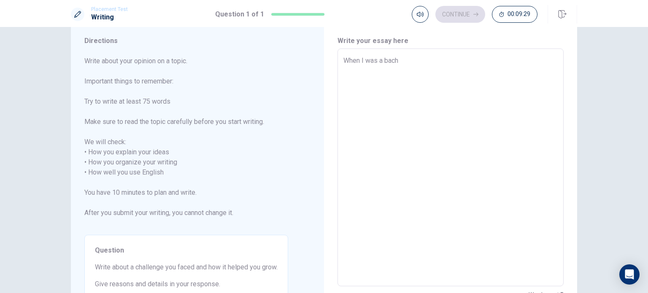
type textarea "When I was a bac"
type textarea "x"
type textarea "When I was a ba"
type textarea "x"
type textarea "When I was a b"
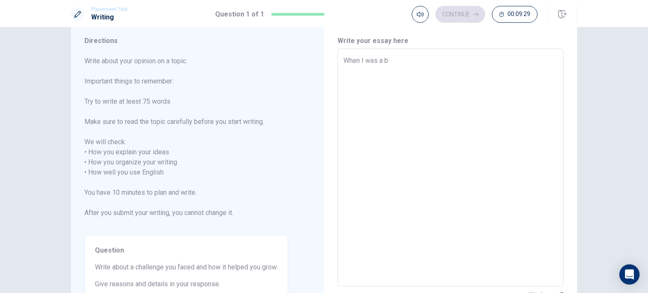
type textarea "x"
type textarea "When I was a"
type textarea "x"
type textarea "When I was a f"
type textarea "x"
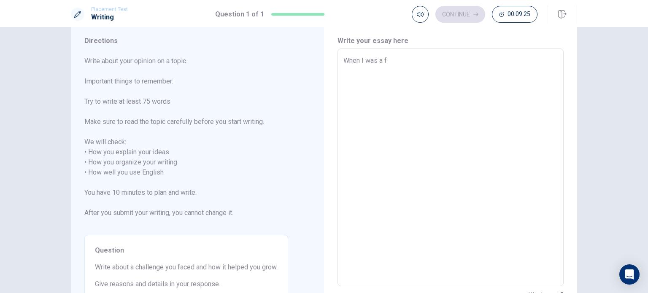
type textarea "When I was a fo"
type textarea "x"
type textarea "When I was a for"
type textarea "x"
type textarea "When I was a fort"
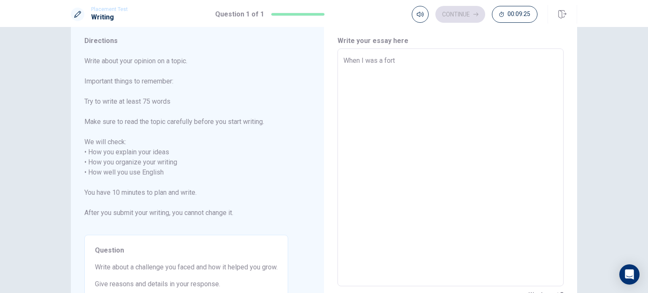
type textarea "x"
type textarea "When I was a forty"
type textarea "x"
type textarea "When I was a fort"
type textarea "x"
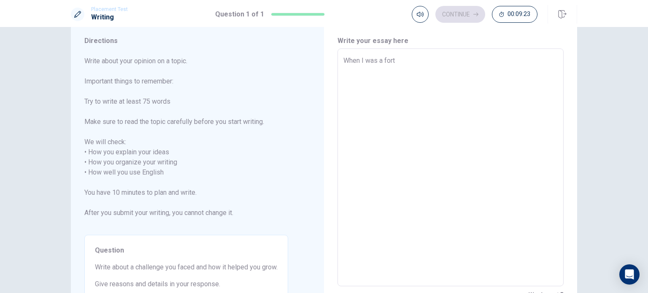
type textarea "When I was a forth"
type textarea "x"
type textarea "When I was a forth"
type textarea "x"
type textarea "When I was a forth y"
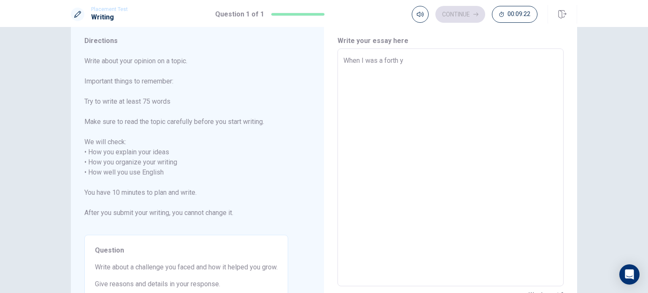
type textarea "x"
type textarea "When I was a forth ye"
type textarea "x"
type textarea "When I was a forth yea"
type textarea "x"
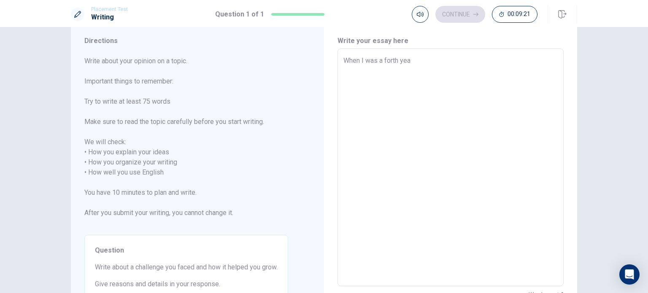
type textarea "When I was a forth year"
type textarea "x"
type textarea "When I was a forth year"
type textarea "x"
type textarea "When I was a forth year s"
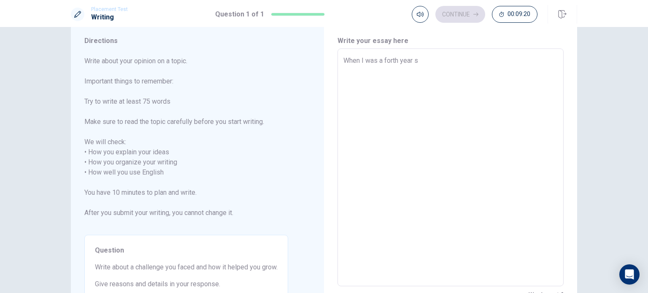
type textarea "x"
type textarea "When I was a forth year st"
type textarea "x"
type textarea "When I was a forth year stu"
type textarea "x"
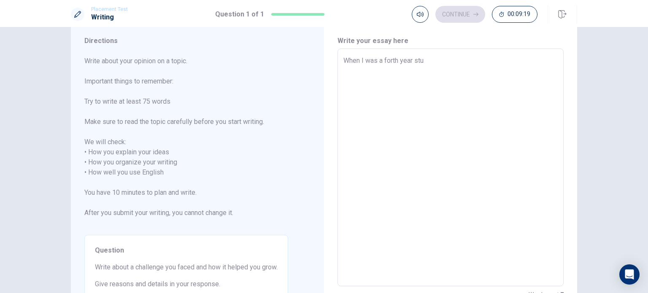
type textarea "When I was a forth year stud"
type textarea "x"
type textarea "When I was a forth year stude"
type textarea "x"
type textarea "When I was a forth year studen"
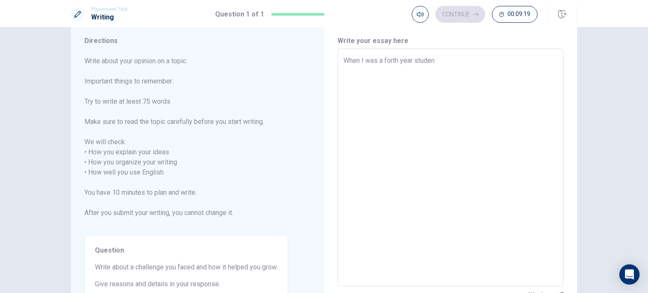
type textarea "x"
type textarea "When I was a forth year student"
type textarea "x"
type textarea "When I was a forth year student"
type textarea "x"
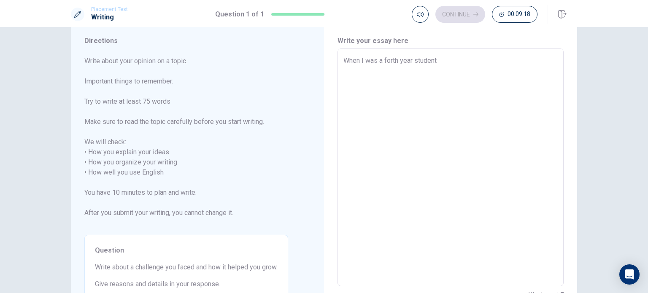
type textarea "When I was a forth year student o"
type textarea "x"
type textarea "When I was a forth year student of"
type textarea "x"
type textarea "When I was a forth year student of"
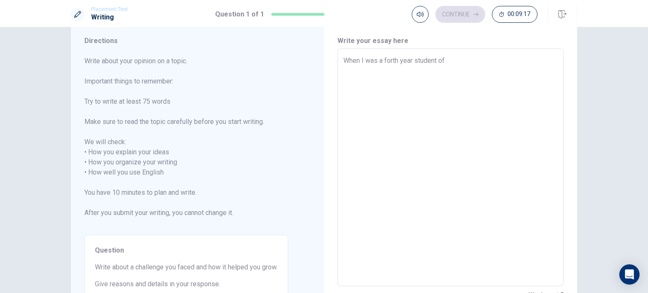
type textarea "x"
type textarea "When I was a forth year student of u"
type textarea "x"
type textarea "When I was a forth year student of un"
type textarea "x"
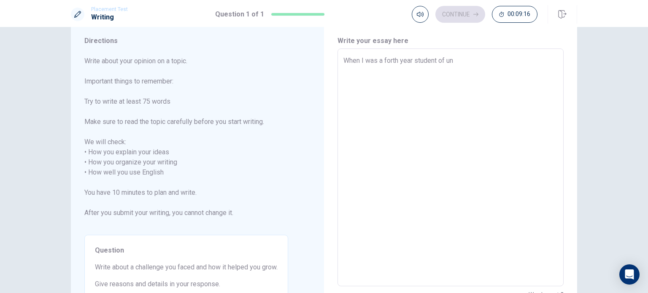
type textarea "When I was a forth year student of uni"
type textarea "x"
type textarea "When I was a forth year student of unic"
type textarea "x"
type textarea "When I was a forth year student of unicv"
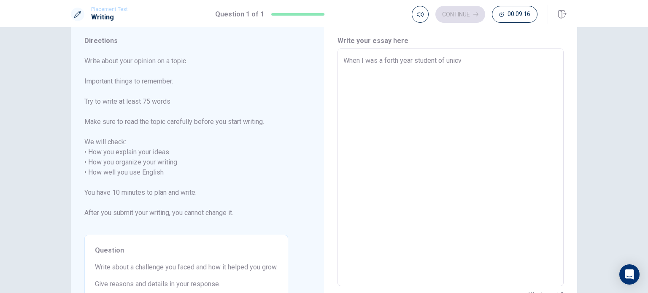
type textarea "x"
type textarea "When I was a forth year student of unic"
type textarea "x"
type textarea "When I was a forth year student of uni"
type textarea "x"
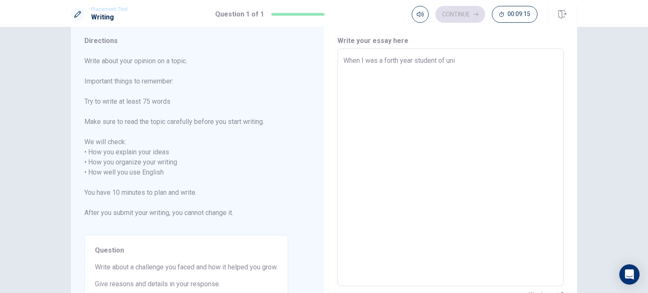
type textarea "When I was a forth year student of univ"
type textarea "x"
type textarea "When I was a forth year student of unive"
type textarea "x"
type textarea "When I was a forth year student of univer"
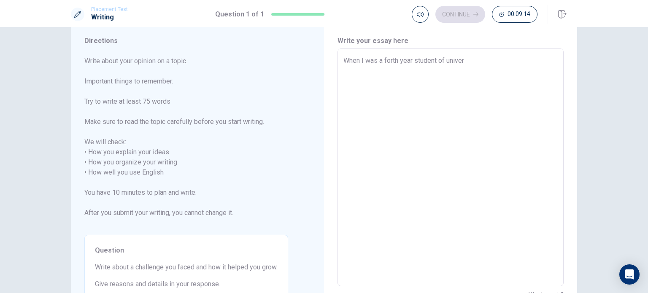
type textarea "x"
type textarea "When I was a forth year student of univers"
type textarea "x"
type textarea "When I was a forth year student of universi"
type textarea "x"
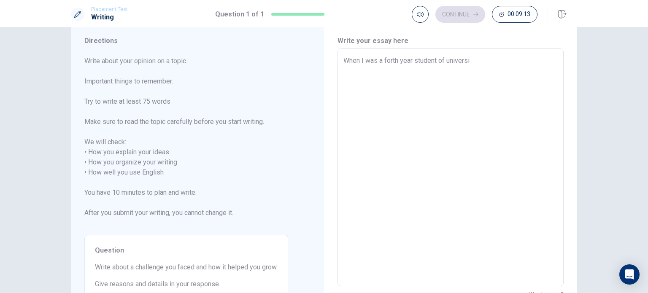
type textarea "When I was a forth year student of universit"
type textarea "x"
type textarea "When I was a forth year student of university"
type textarea "x"
type textarea "When I was a forth year student of university,"
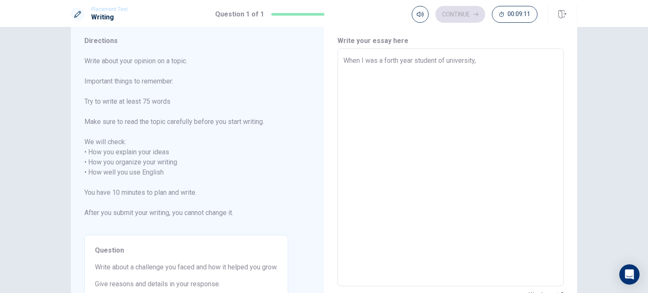
type textarea "x"
type textarea "When I was a forth year student of university,"
type textarea "x"
type textarea "When I was a forth year student of university, I"
type textarea "x"
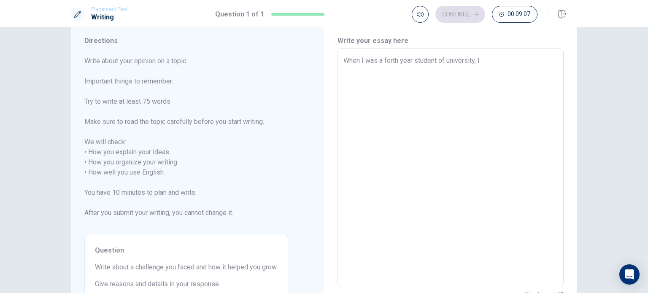
type textarea "When I was a forth year student of university, I"
type textarea "x"
type textarea "When I was a forth year student of university, I t"
type textarea "x"
type textarea "When I was a forth year student of university, I ta"
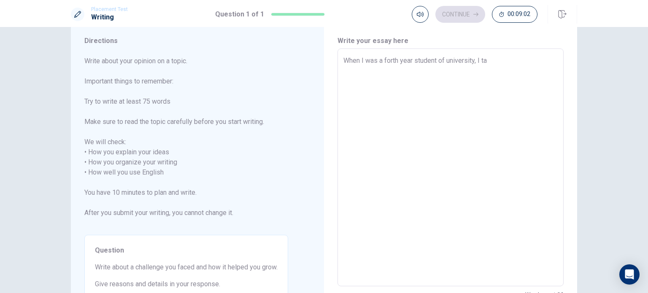
type textarea "x"
type textarea "When I was a forth year student of university, I tac"
type textarea "x"
type textarea "When I was a forth year student of university, I tack"
type textarea "x"
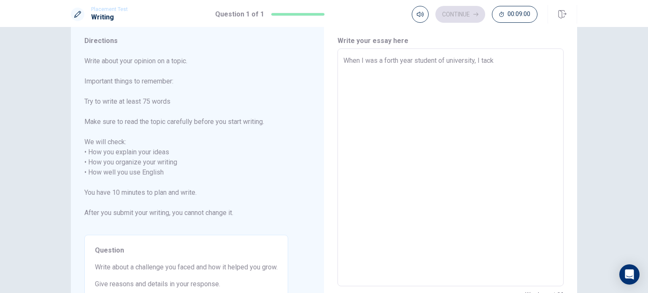
type textarea "When I was a forth year student of university, I tac"
type textarea "x"
type textarea "When I was a forth year student of university, I tack"
type textarea "x"
type textarea "When I was a forth year student of university, I tacke"
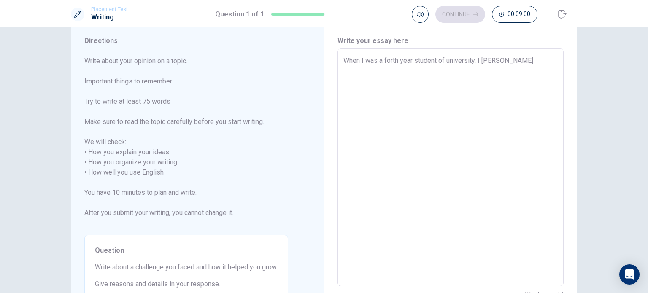
type textarea "x"
type textarea "When I was a forth year student of university, I tacked"
type textarea "x"
type textarea "When I was a forth year student of university, I tacke"
type textarea "x"
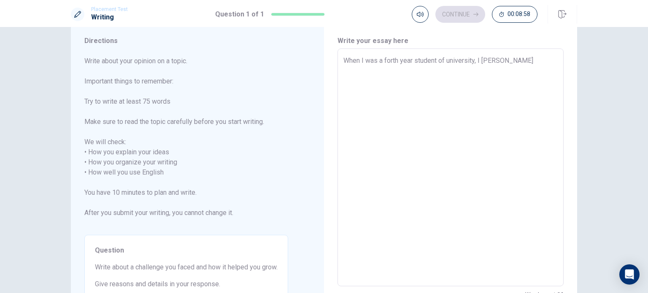
type textarea "When I was a forth year student of university, I tack"
type textarea "x"
type textarea "When I was a forth year student of university, I tac"
type textarea "x"
type textarea "When I was a forth year student of university, I tacl"
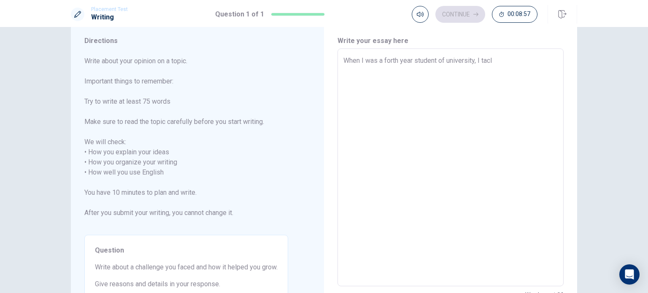
type textarea "x"
type textarea "When I was a forth year student of university, I tacle"
type textarea "x"
type textarea "When I was a forth year student of university, I tacled"
type textarea "x"
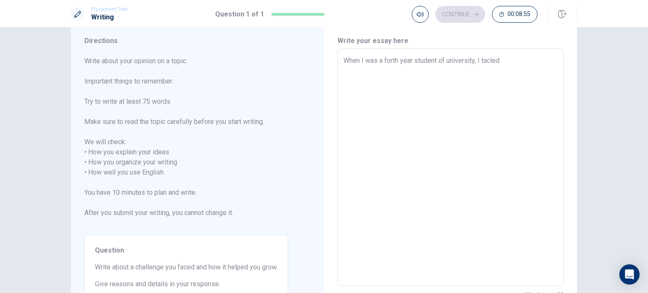
type textarea "When I was a forth year student of university, I tacled"
type textarea "x"
type textarea "When I was a forth year student of university, I tacled"
type textarea "x"
type textarea "When I was a forth year student of university, I tacle"
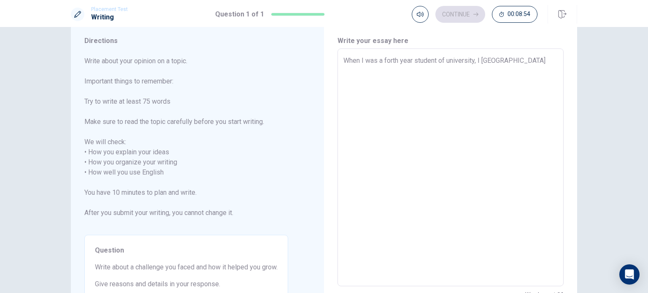
type textarea "x"
type textarea "When I was a forth year student of university, I tacl"
type textarea "x"
type textarea "When I was a forth year student of university, I tac"
type textarea "x"
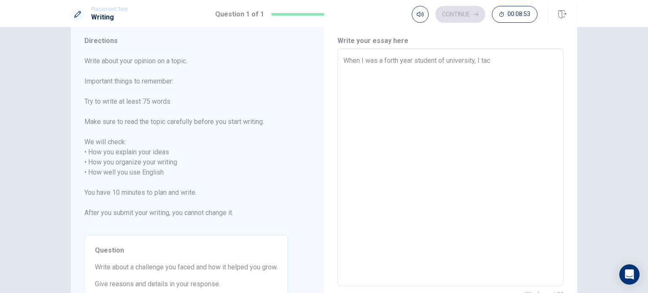
type textarea "When I was a forth year student of university, I ta"
type textarea "x"
type textarea "When I was a forth year student of university, I t"
type textarea "x"
type textarea "When I was a forth year student of university, I"
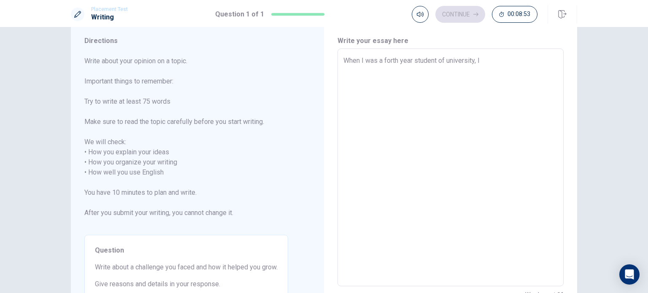
type textarea "x"
type textarea "When I was a forth year student of university, I"
type textarea "x"
type textarea "When I was a forth year student of university,"
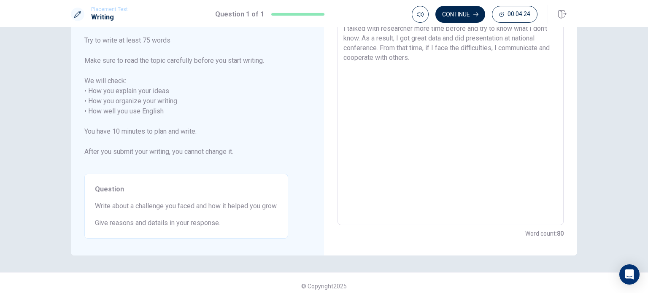
scroll to position [92, 0]
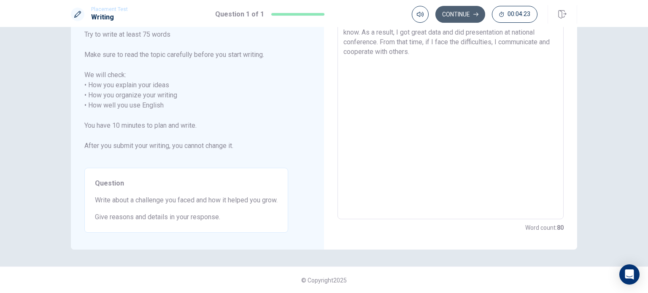
click at [459, 19] on button "Continue" at bounding box center [461, 14] width 50 height 17
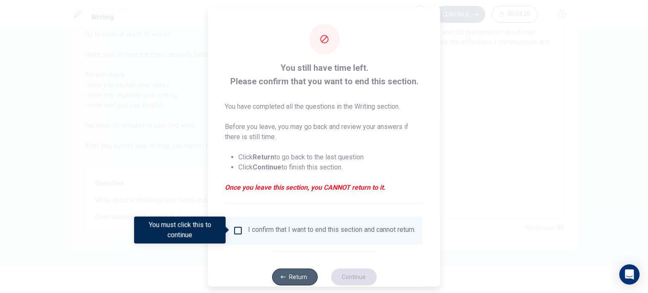
click at [285, 282] on button "Return" at bounding box center [295, 276] width 46 height 17
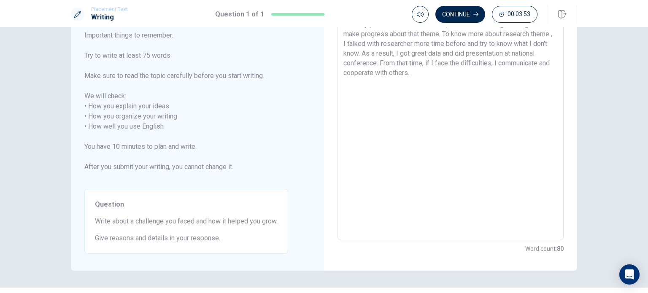
scroll to position [71, 0]
click at [469, 17] on button "Continue" at bounding box center [461, 14] width 50 height 17
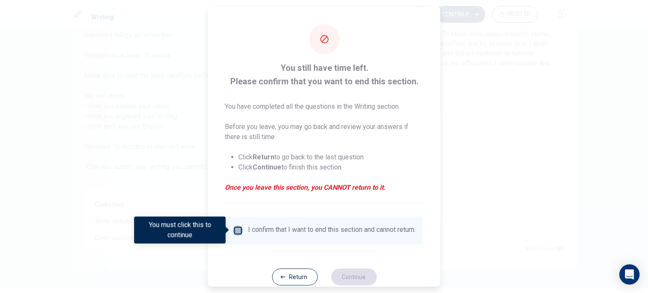
click at [239, 228] on input "You must click this to continue" at bounding box center [238, 230] width 10 height 10
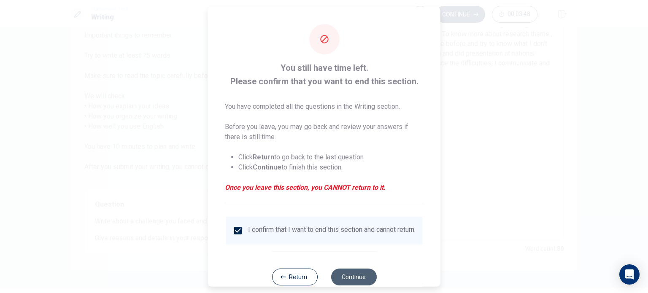
click at [353, 282] on button "Continue" at bounding box center [354, 276] width 46 height 17
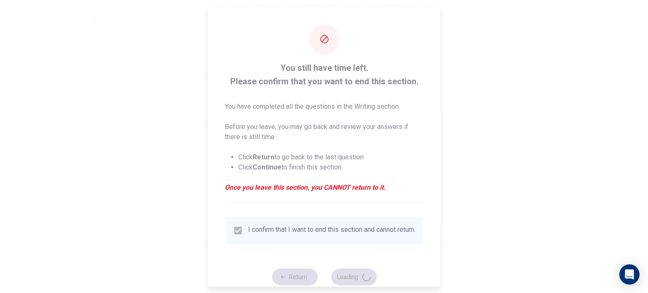
scroll to position [0, 0]
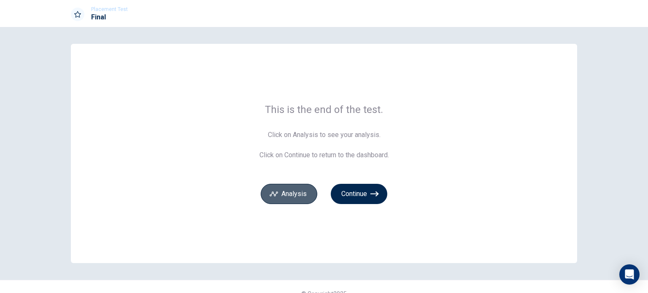
click at [288, 194] on button "Analysis" at bounding box center [289, 194] width 57 height 20
